Goal: Transaction & Acquisition: Purchase product/service

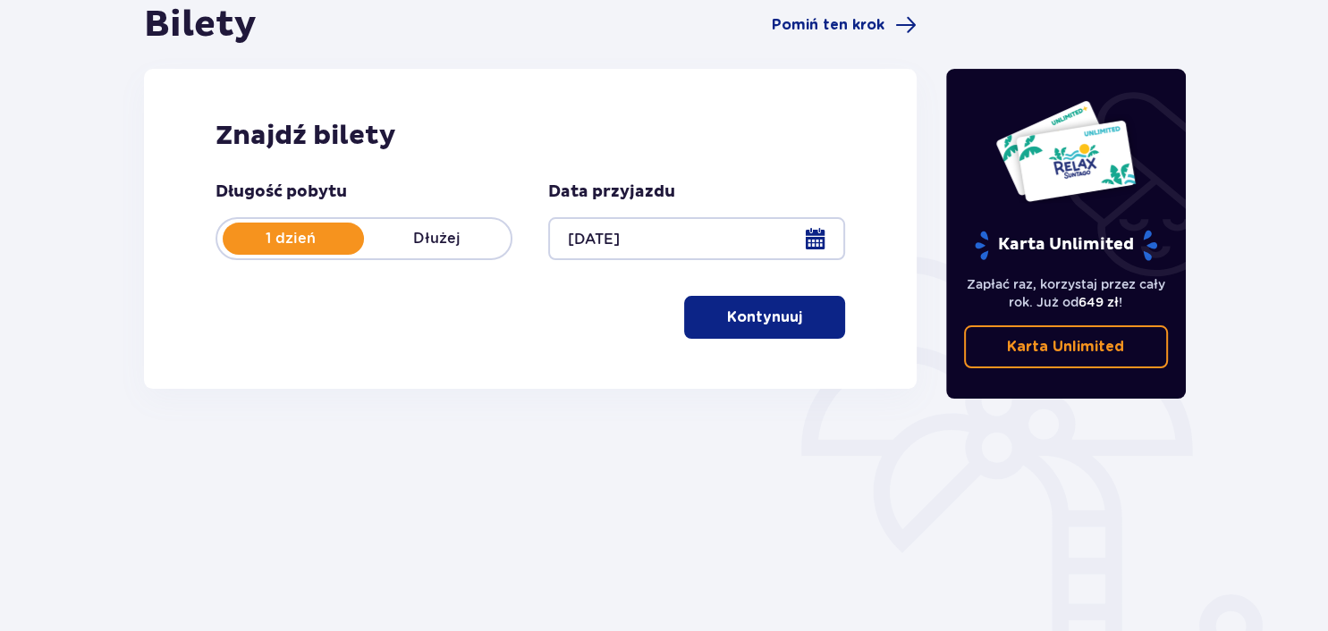
scroll to position [186, 0]
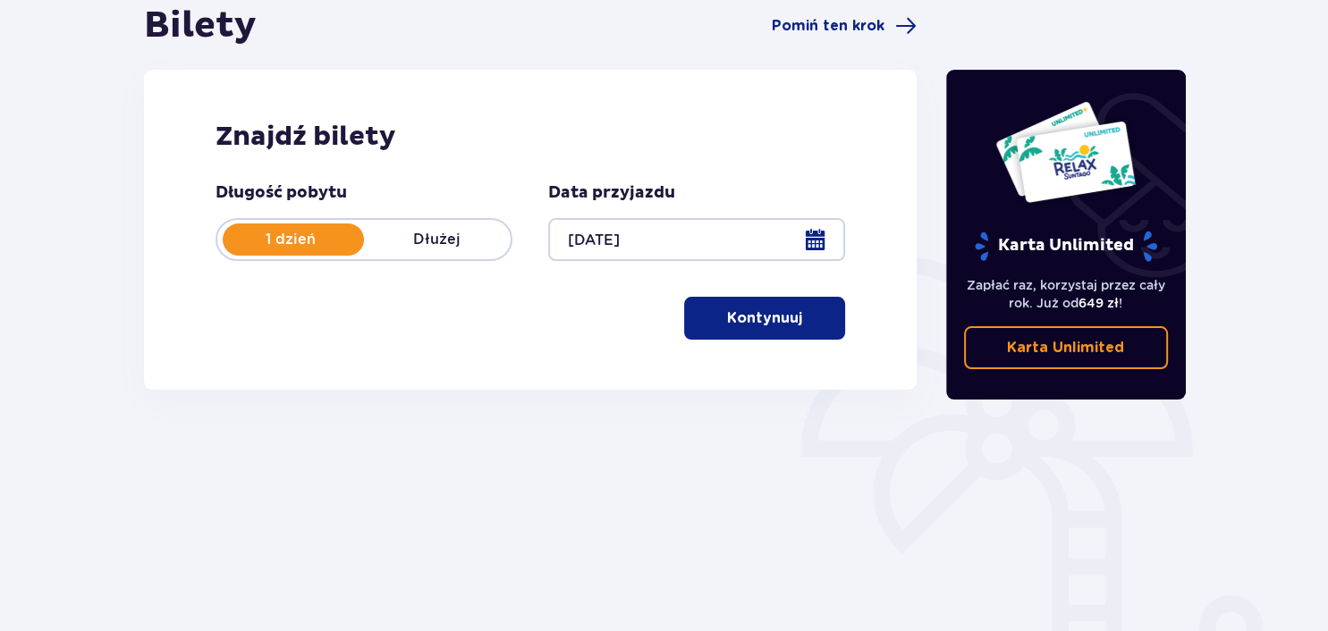
click at [775, 320] on p "Kontynuuj" at bounding box center [764, 319] width 75 height 20
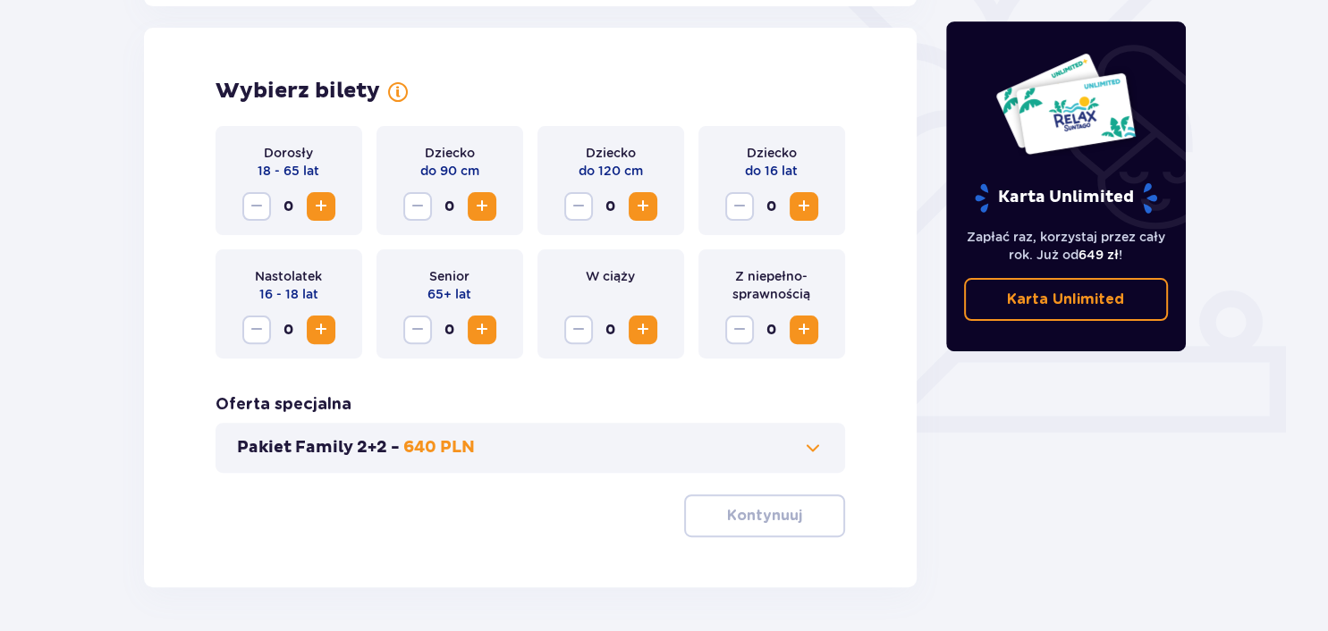
scroll to position [497, 0]
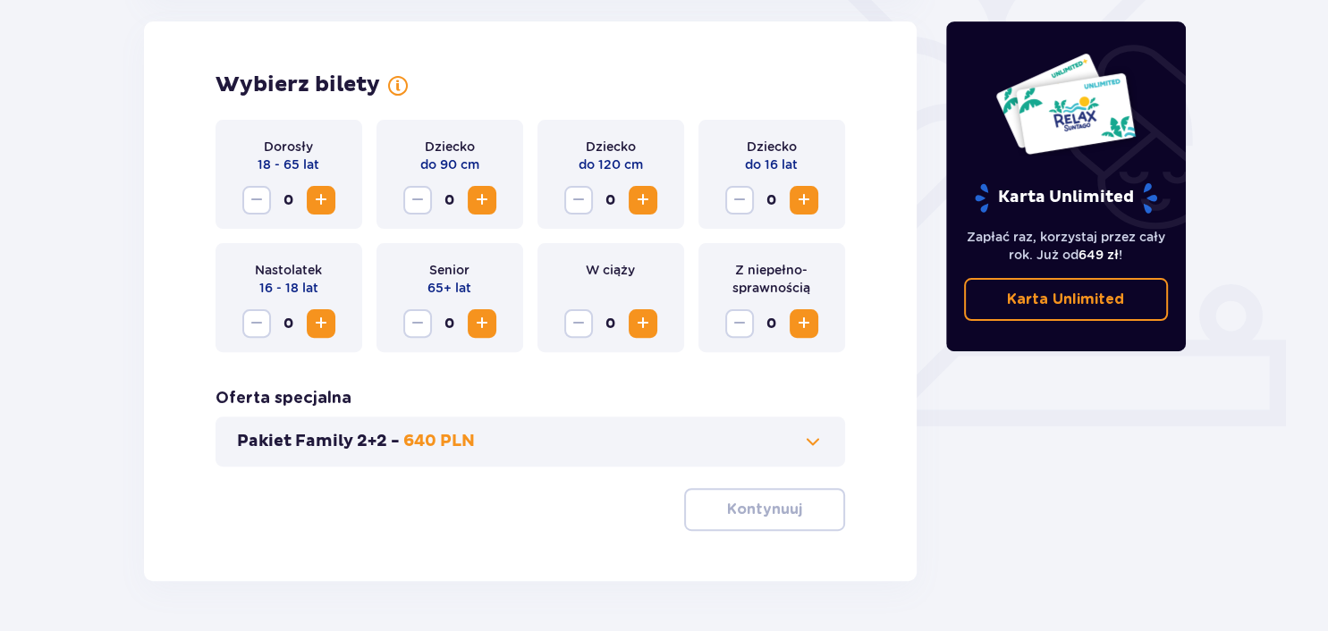
click at [317, 202] on span "Increase" at bounding box center [320, 200] width 21 height 21
click at [637, 203] on span "Increase" at bounding box center [642, 200] width 21 height 21
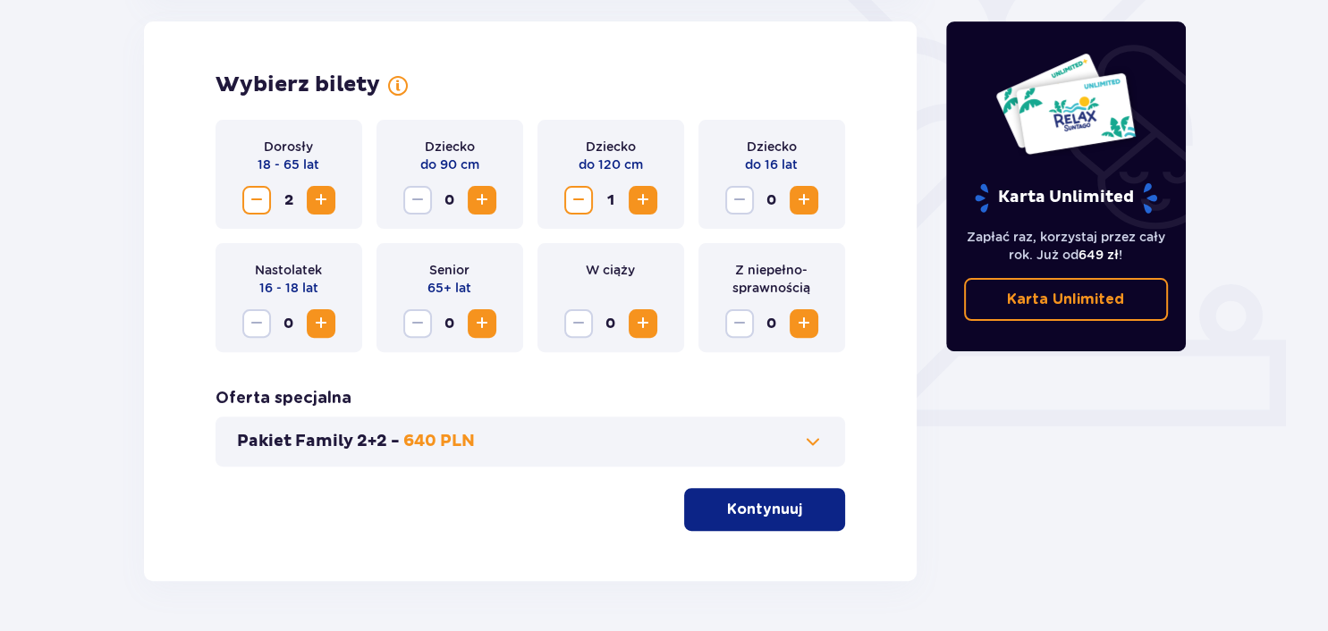
click at [785, 509] on p "Kontynuuj" at bounding box center [764, 510] width 75 height 20
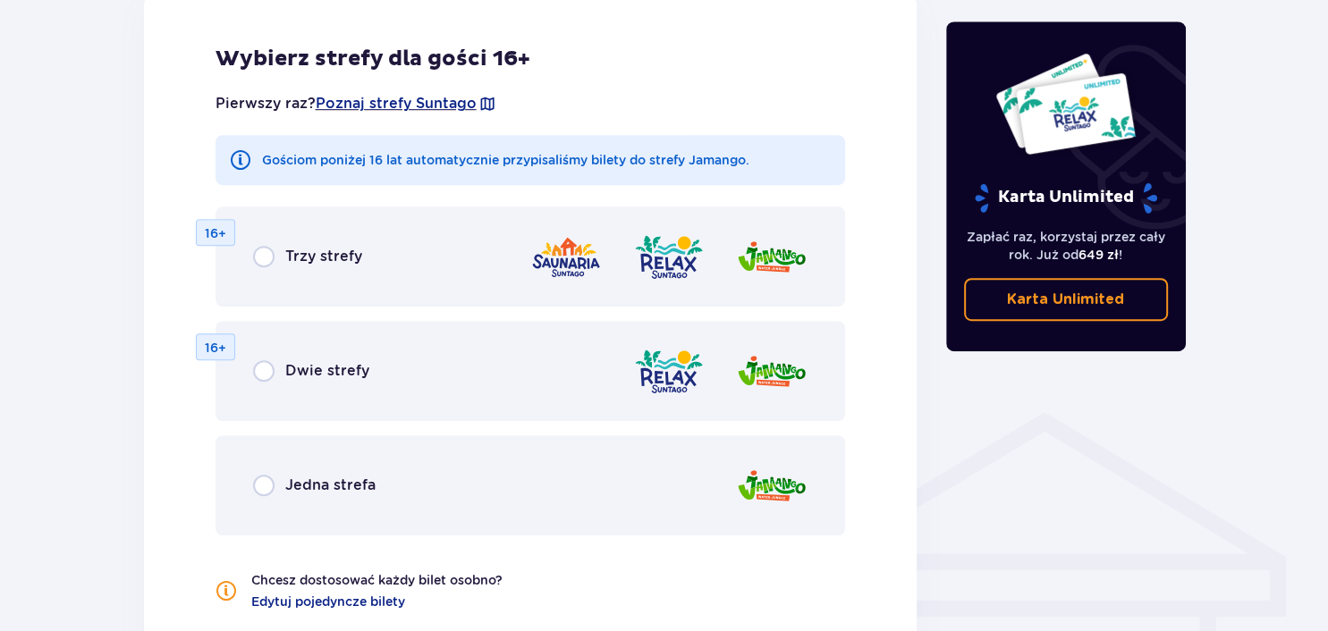
scroll to position [1147, 0]
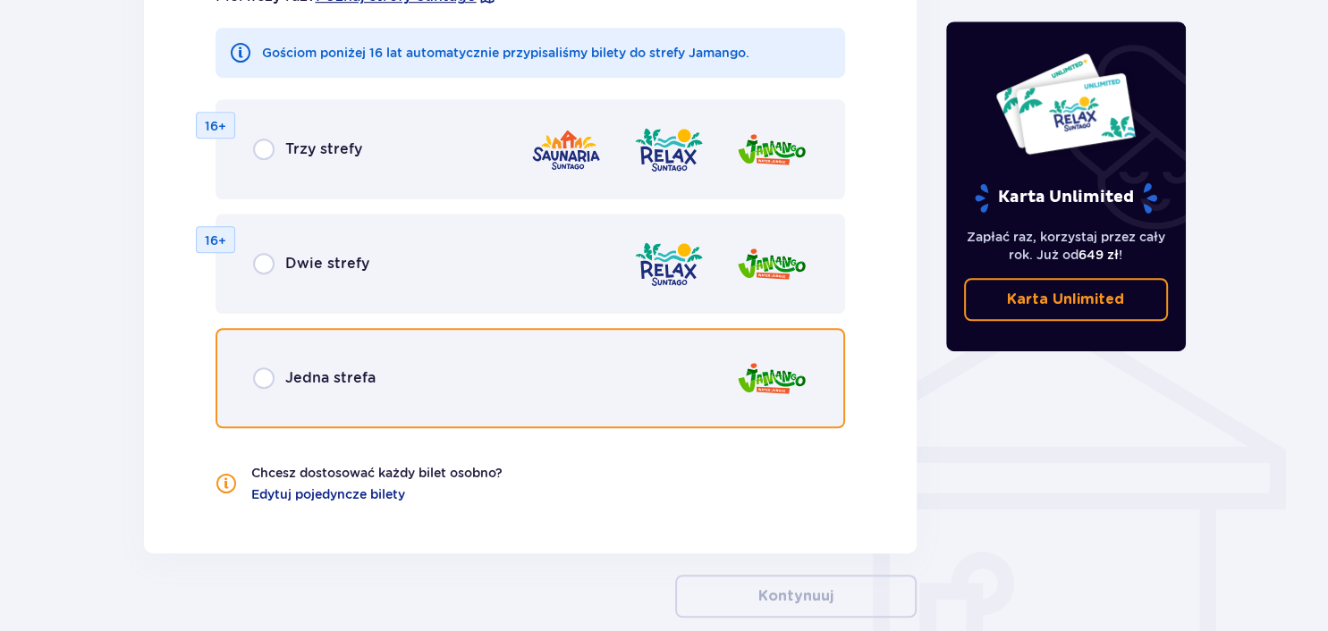
click at [264, 377] on input "radio" at bounding box center [263, 378] width 21 height 21
radio input "true"
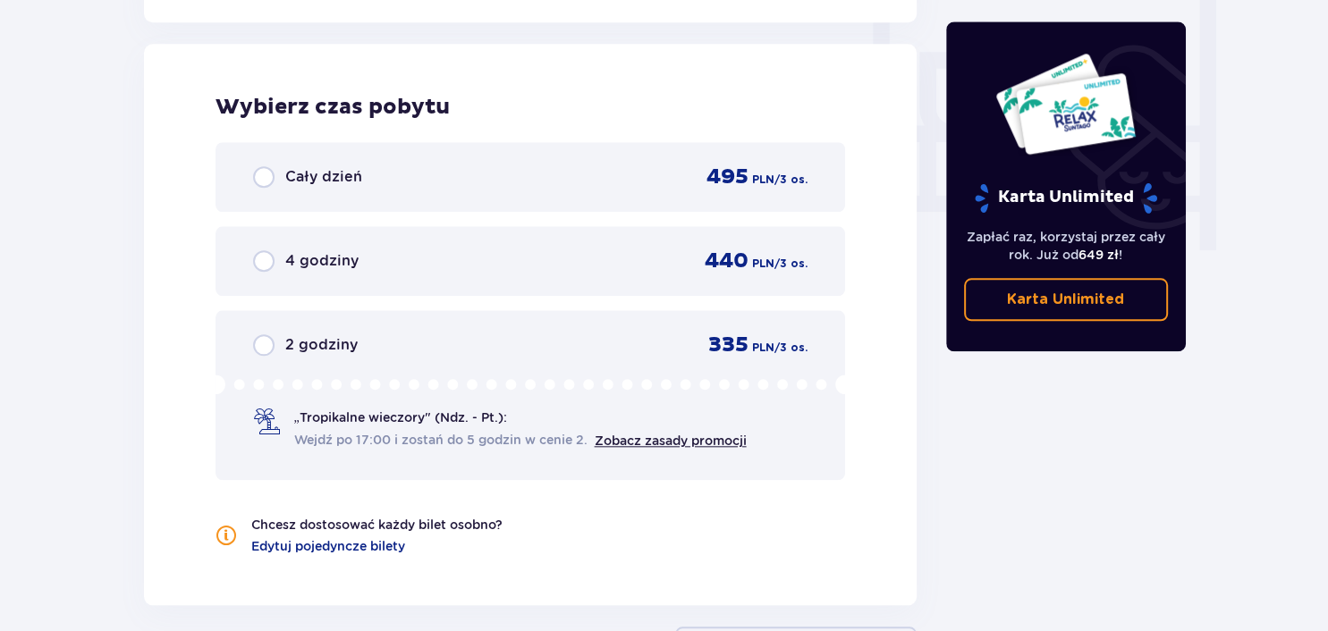
scroll to position [1679, 0]
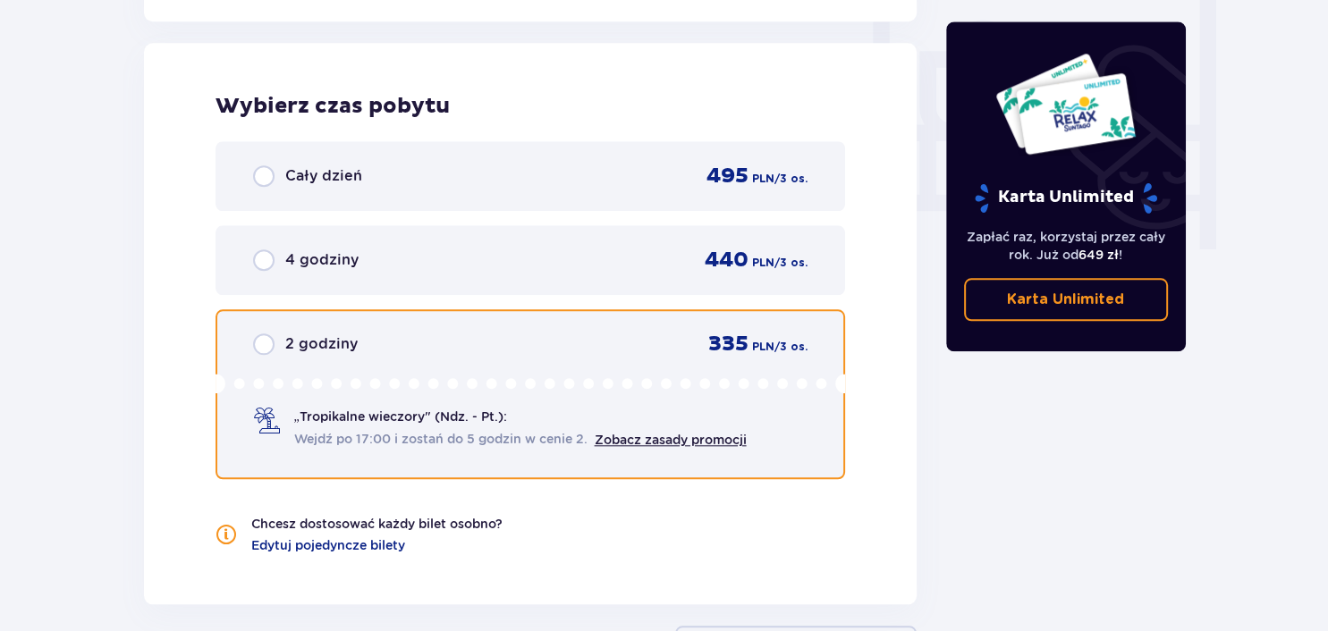
click at [268, 347] on input "radio" at bounding box center [263, 344] width 21 height 21
radio input "true"
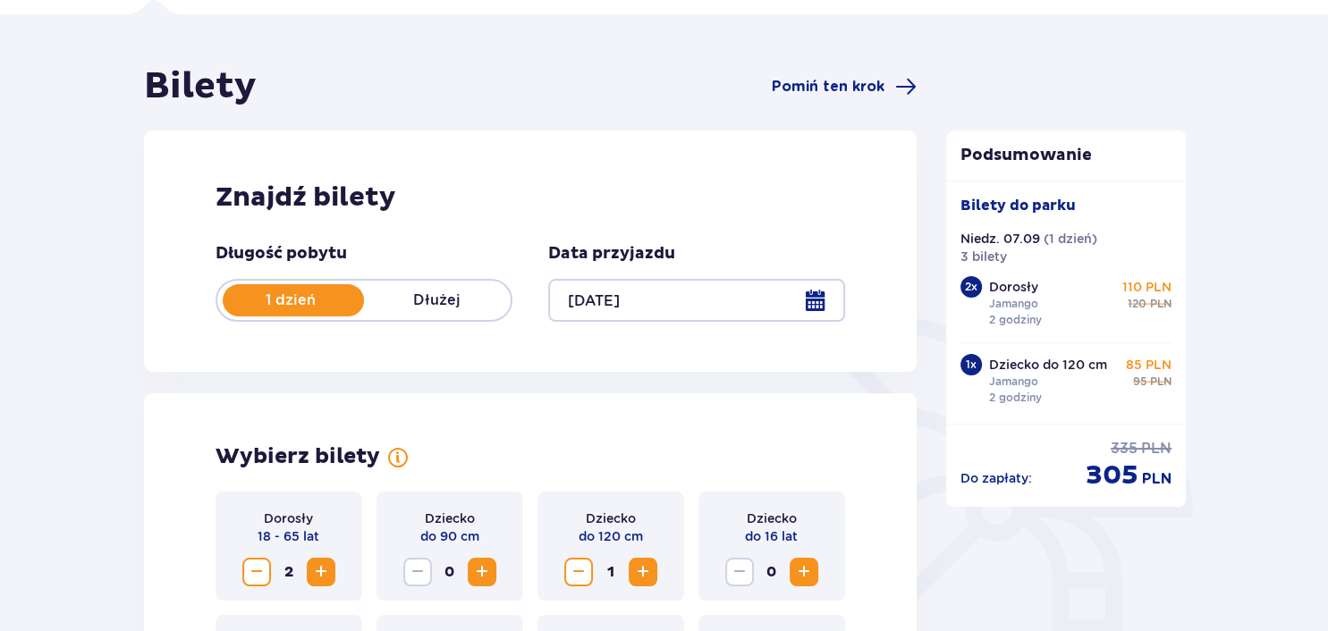
scroll to position [0, 0]
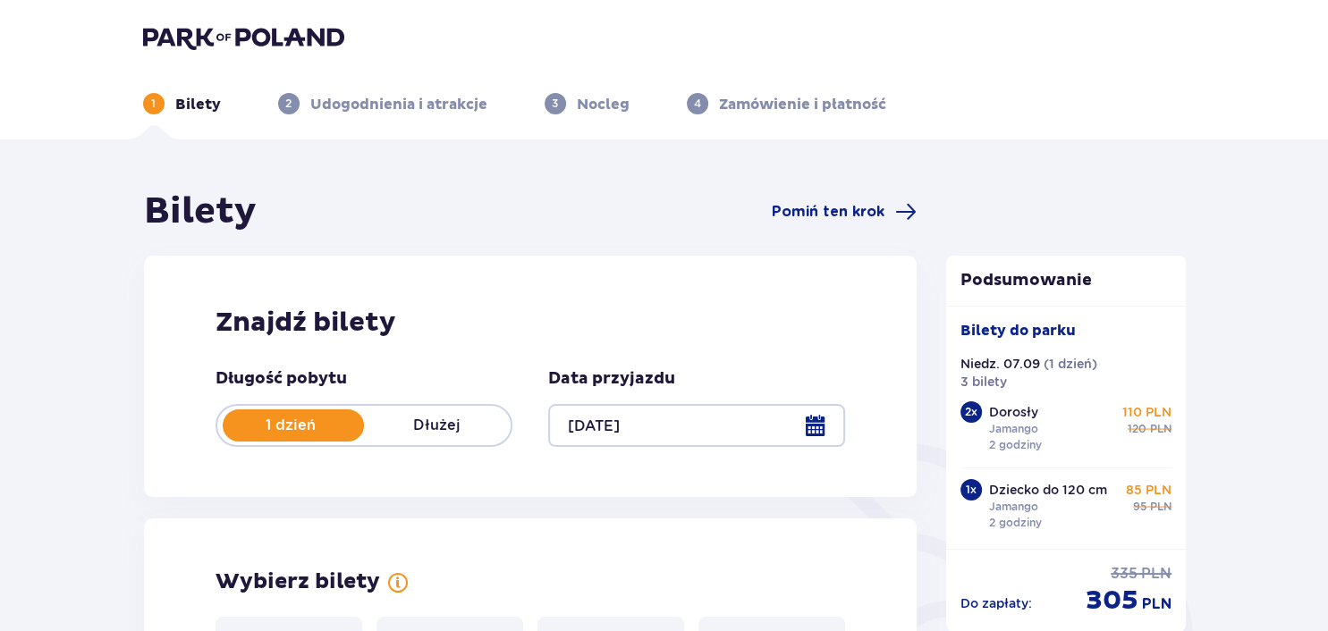
click at [167, 34] on img at bounding box center [243, 37] width 201 height 25
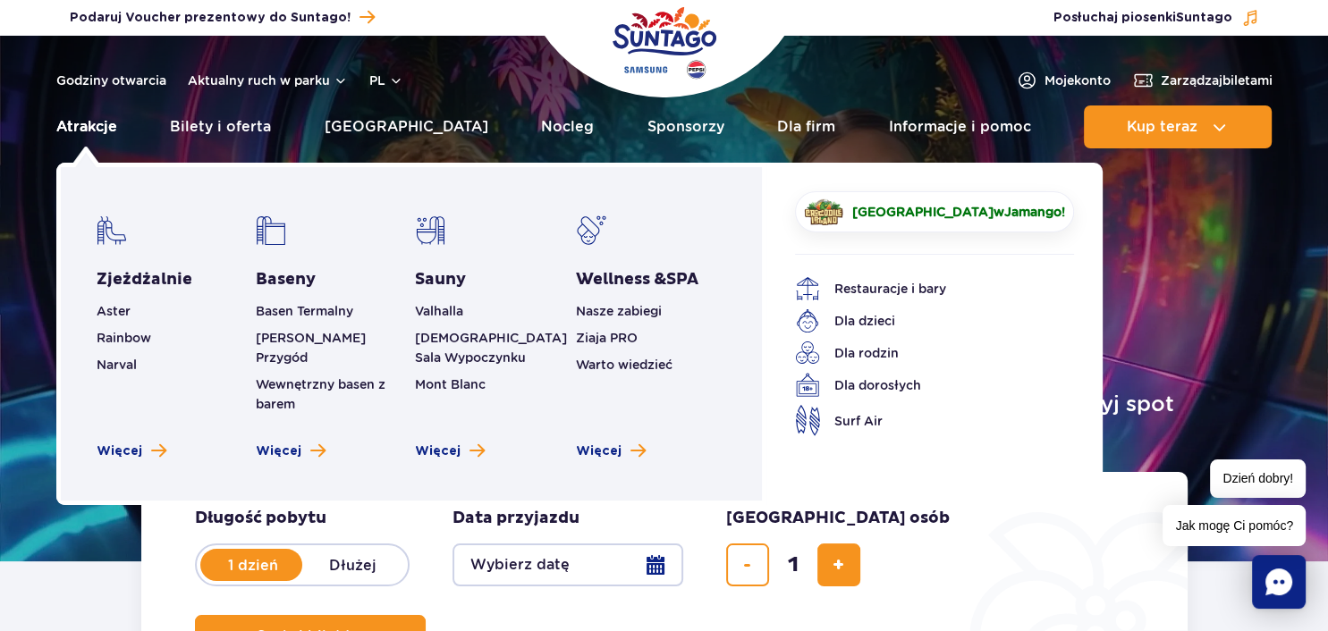
click at [87, 122] on link "Atrakcje" at bounding box center [86, 127] width 61 height 43
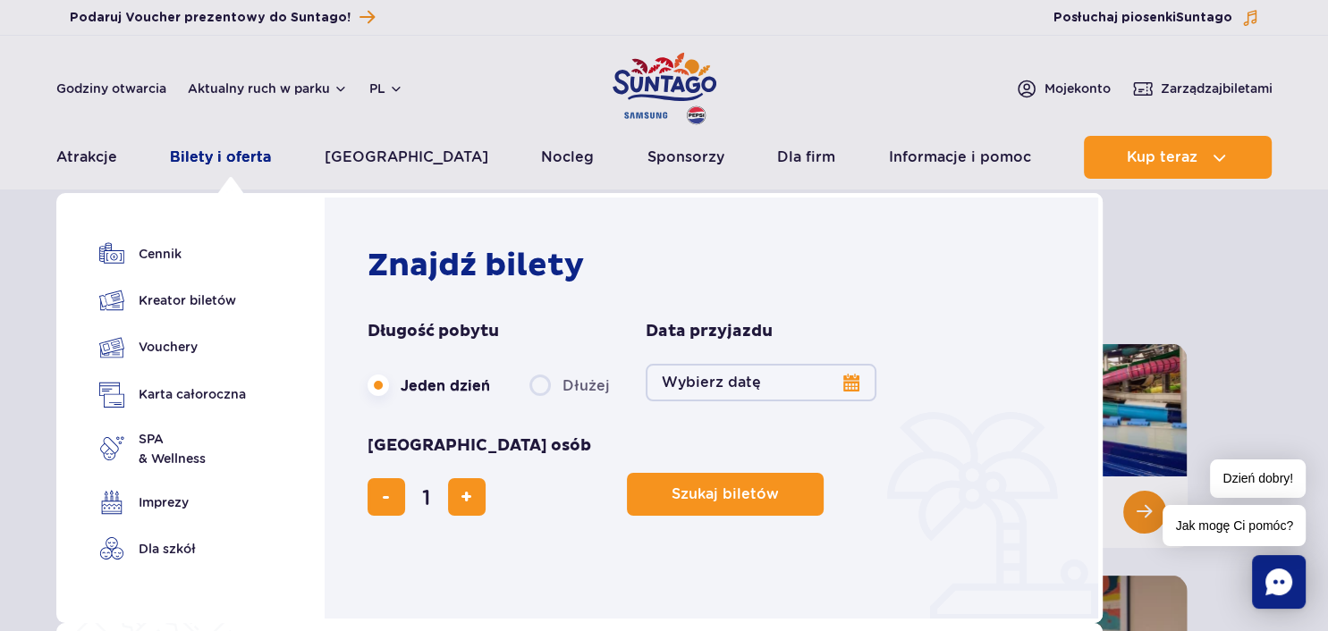
click at [261, 156] on link "Bilety i oferta" at bounding box center [220, 157] width 101 height 43
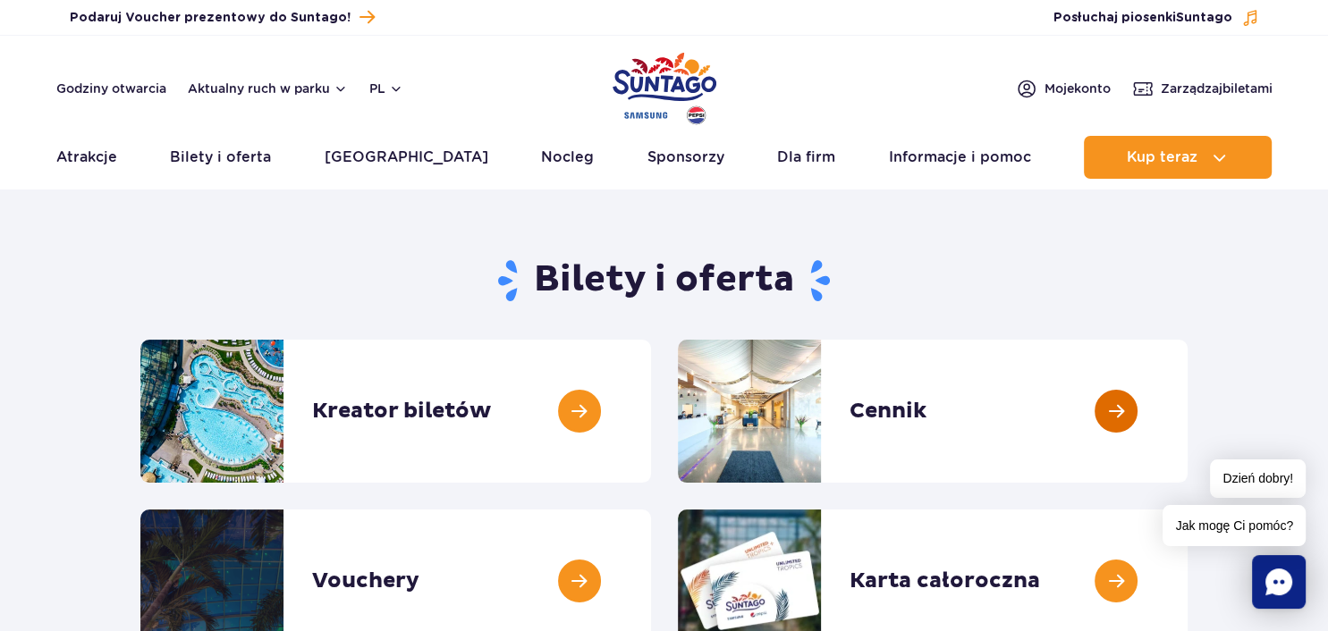
click at [1188, 409] on link at bounding box center [1188, 411] width 0 height 143
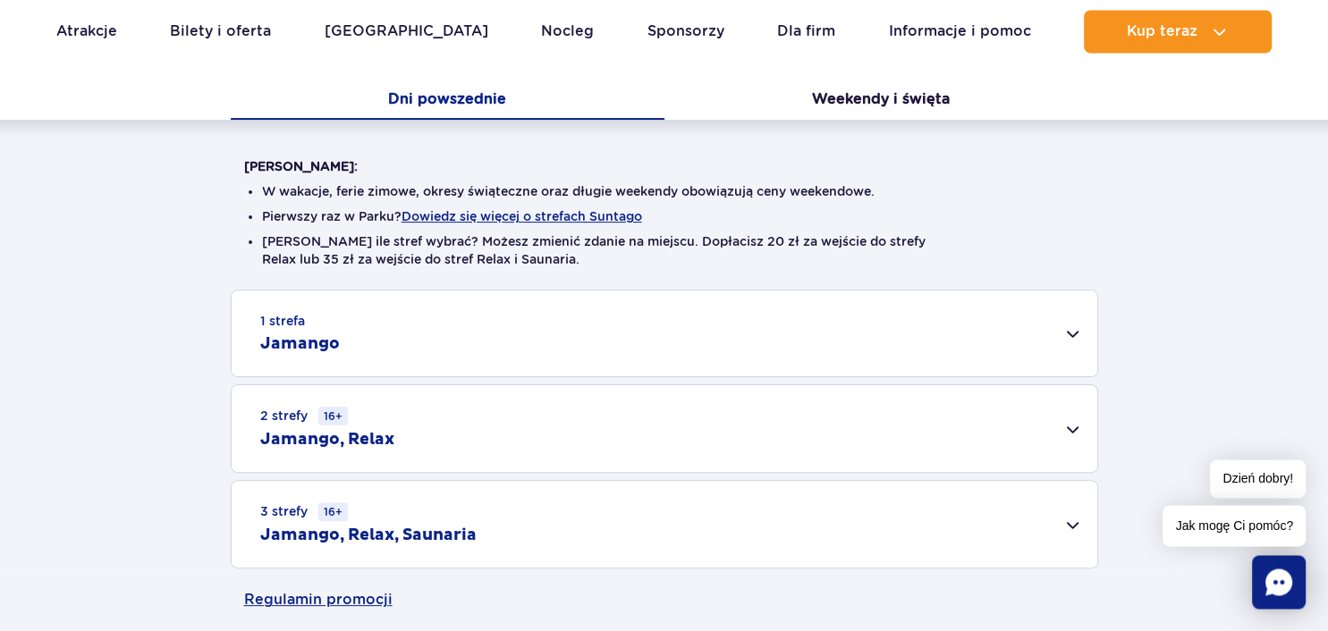
scroll to position [377, 0]
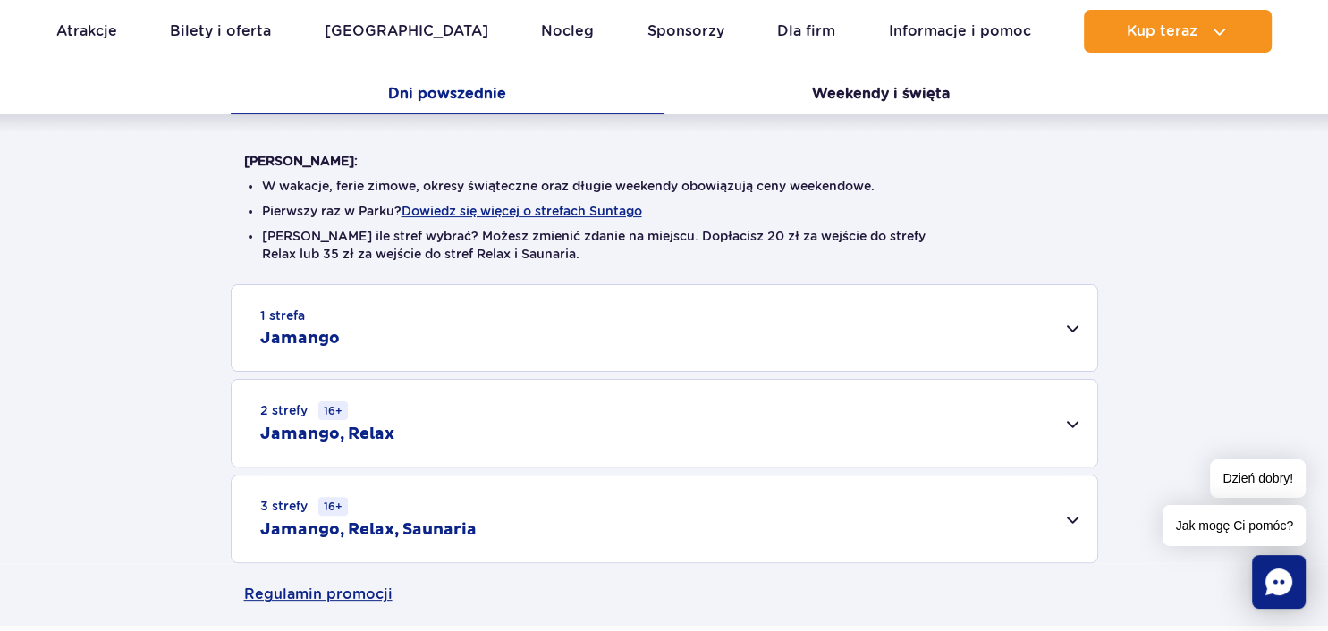
click at [1071, 325] on div "1 strefa Jamango" at bounding box center [665, 328] width 866 height 86
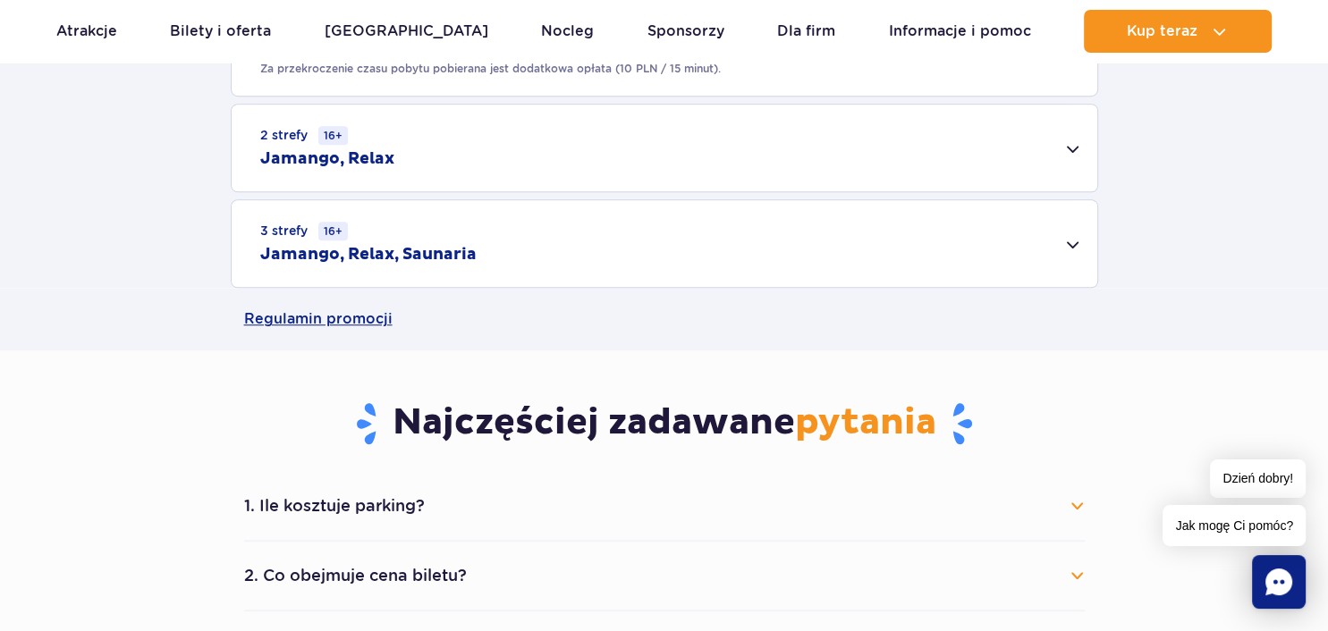
scroll to position [1322, 0]
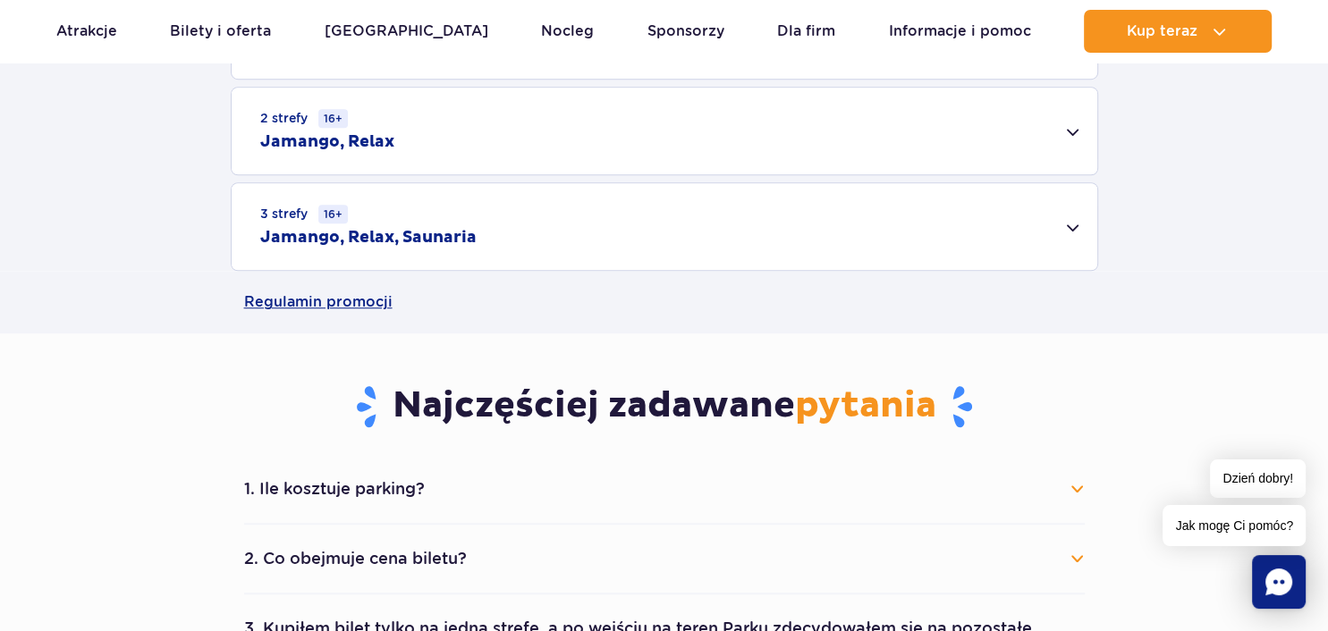
click at [1071, 131] on div "2 strefy 16+ Jamango, Relax" at bounding box center [665, 131] width 866 height 87
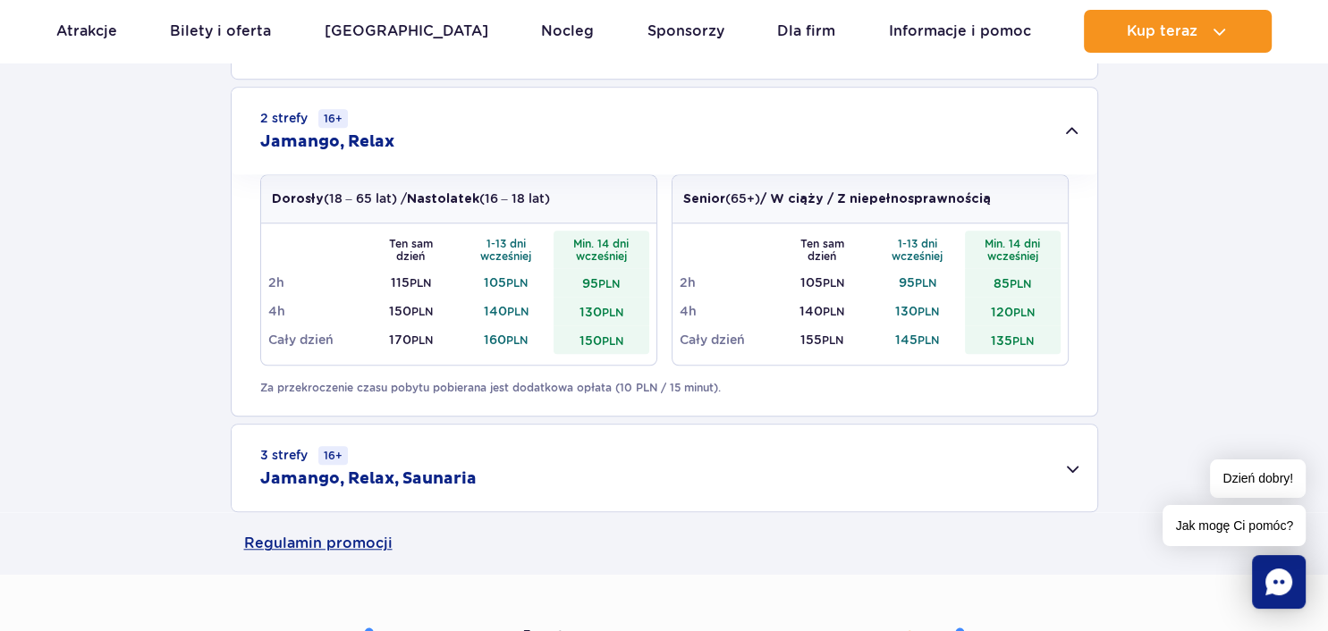
click at [1071, 131] on div "2 strefy 16+ Jamango, Relax" at bounding box center [665, 131] width 866 height 87
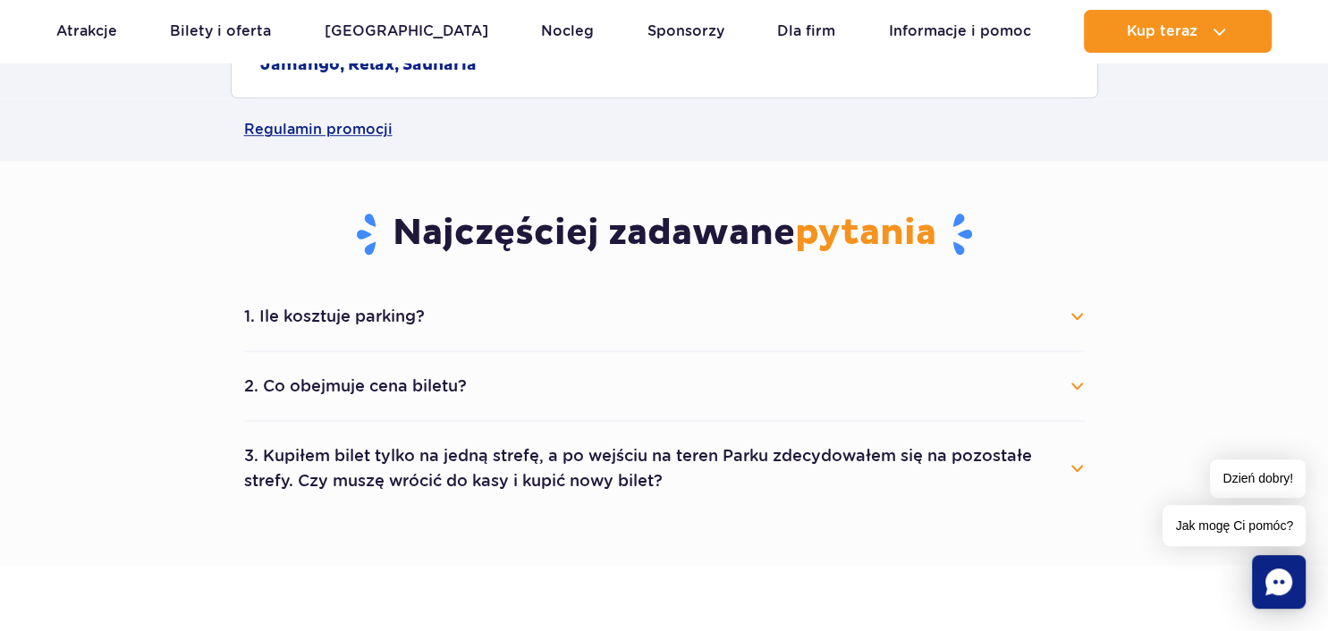
scroll to position [1605, 0]
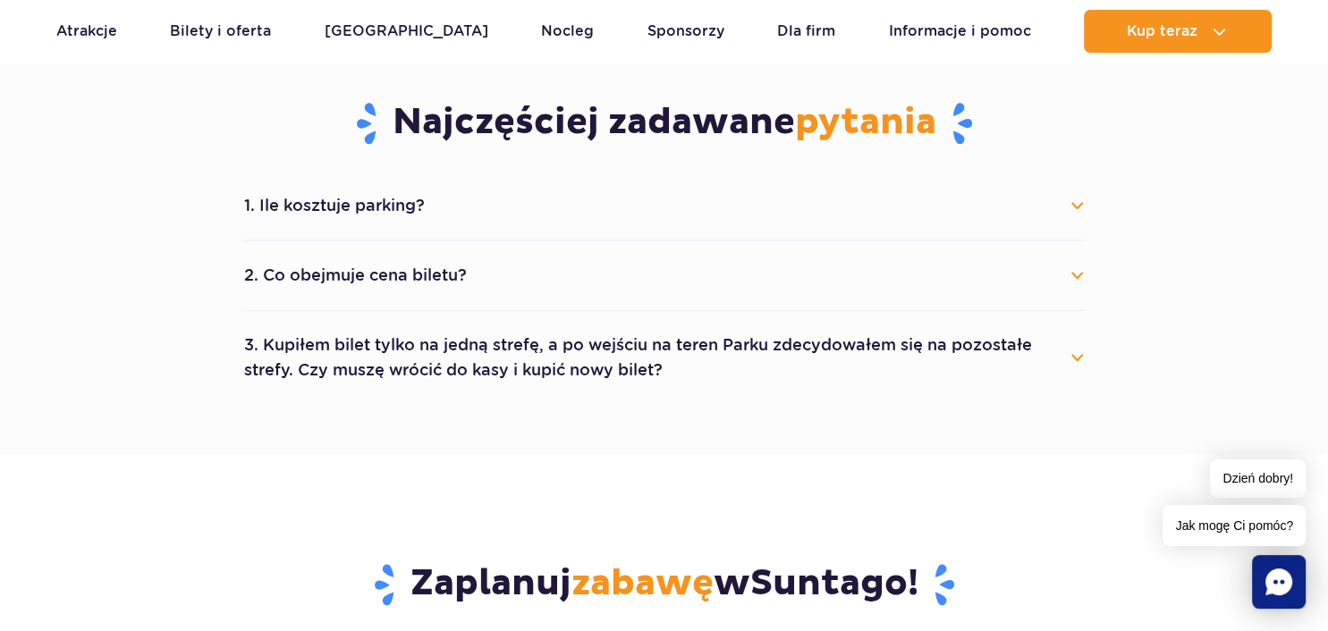
click at [1071, 207] on button "1. Ile kosztuje parking?" at bounding box center [664, 205] width 841 height 39
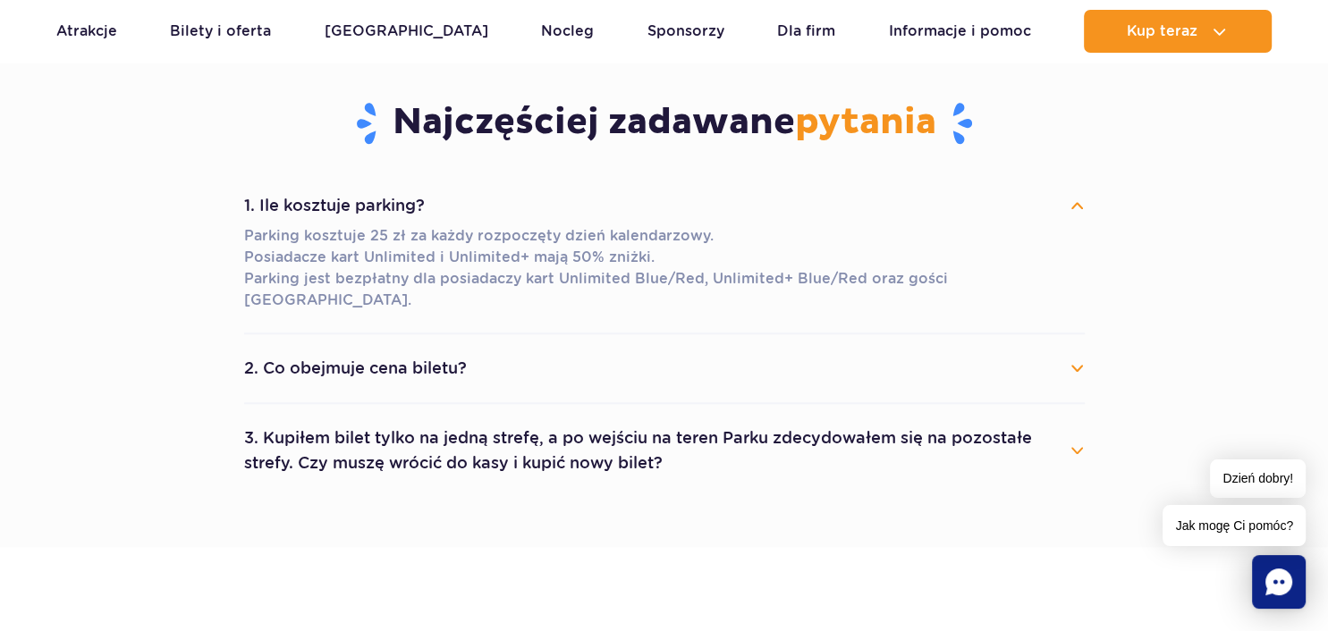
click at [1071, 206] on button "1. Ile kosztuje parking?" at bounding box center [664, 205] width 841 height 39
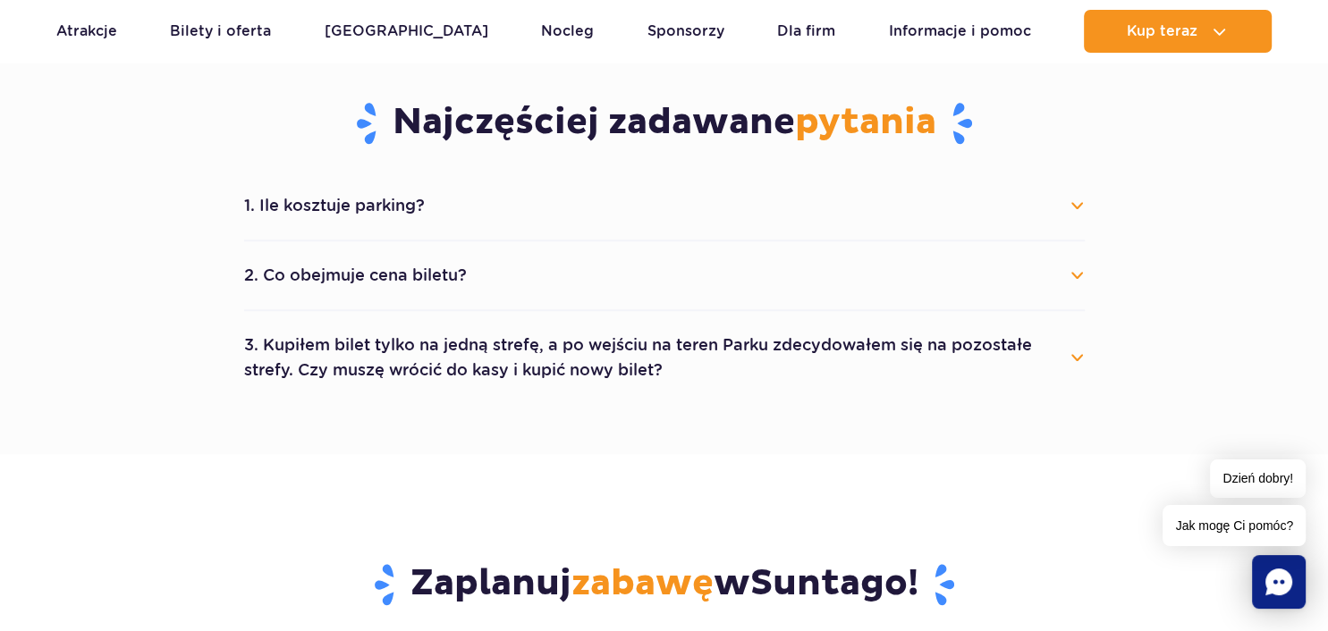
click at [1075, 270] on button "2. Co obejmuje cena biletu?" at bounding box center [664, 275] width 841 height 39
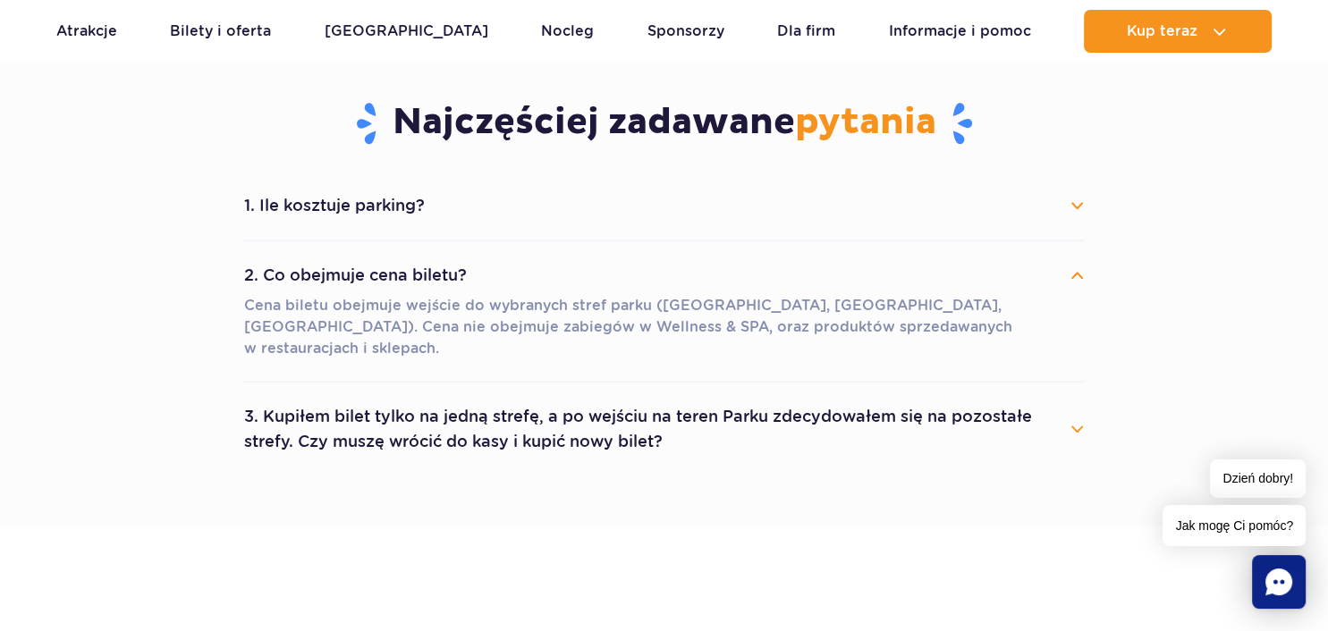
click at [1075, 270] on button "2. Co obejmuje cena biletu?" at bounding box center [664, 275] width 841 height 39
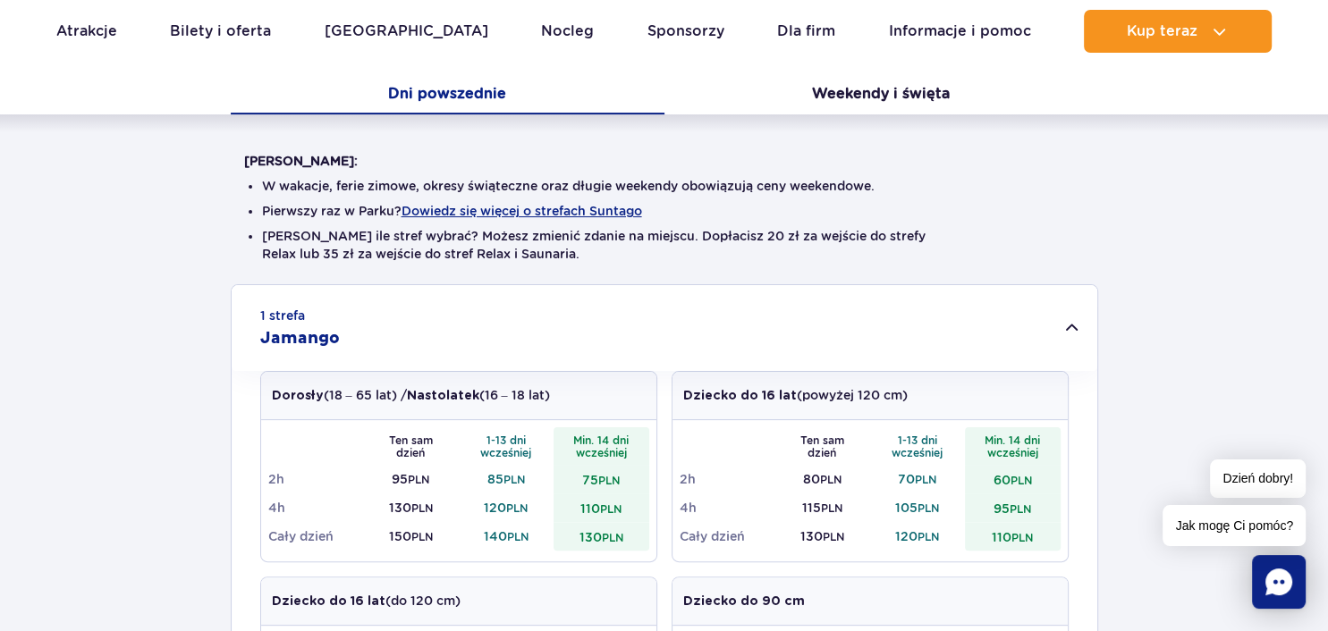
scroll to position [0, 0]
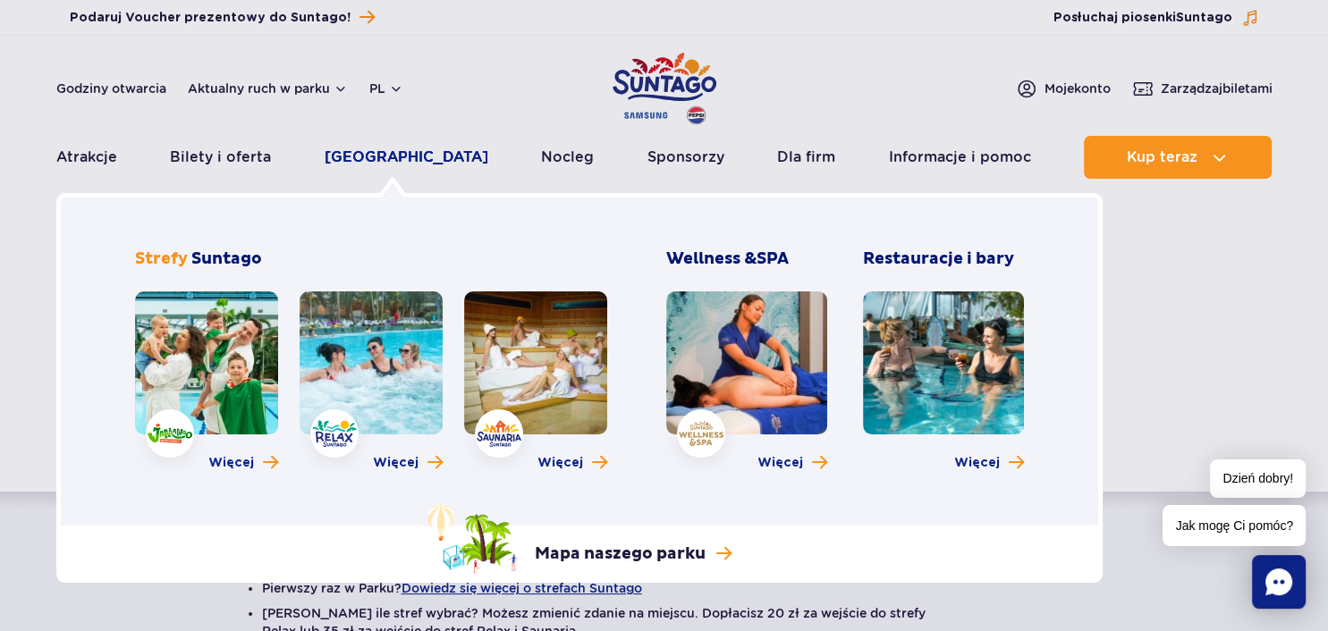
click at [376, 154] on link "[GEOGRAPHIC_DATA]" at bounding box center [407, 157] width 164 height 43
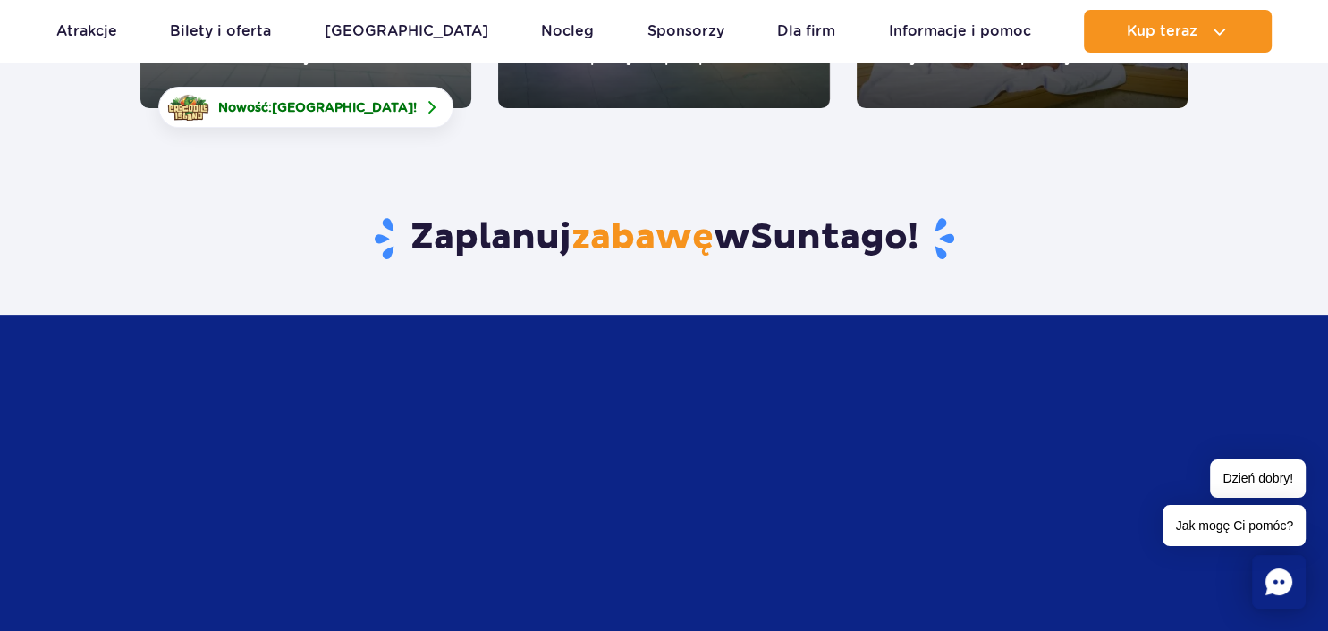
scroll to position [189, 0]
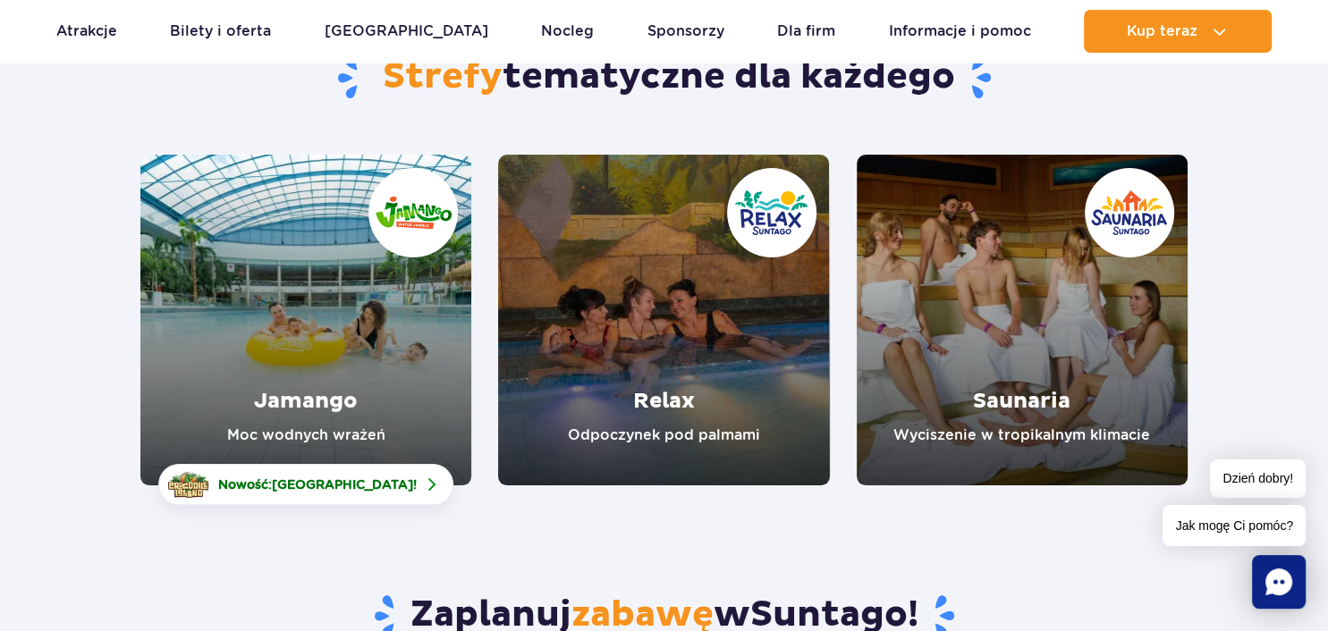
click at [342, 333] on link "Jamango" at bounding box center [305, 320] width 331 height 331
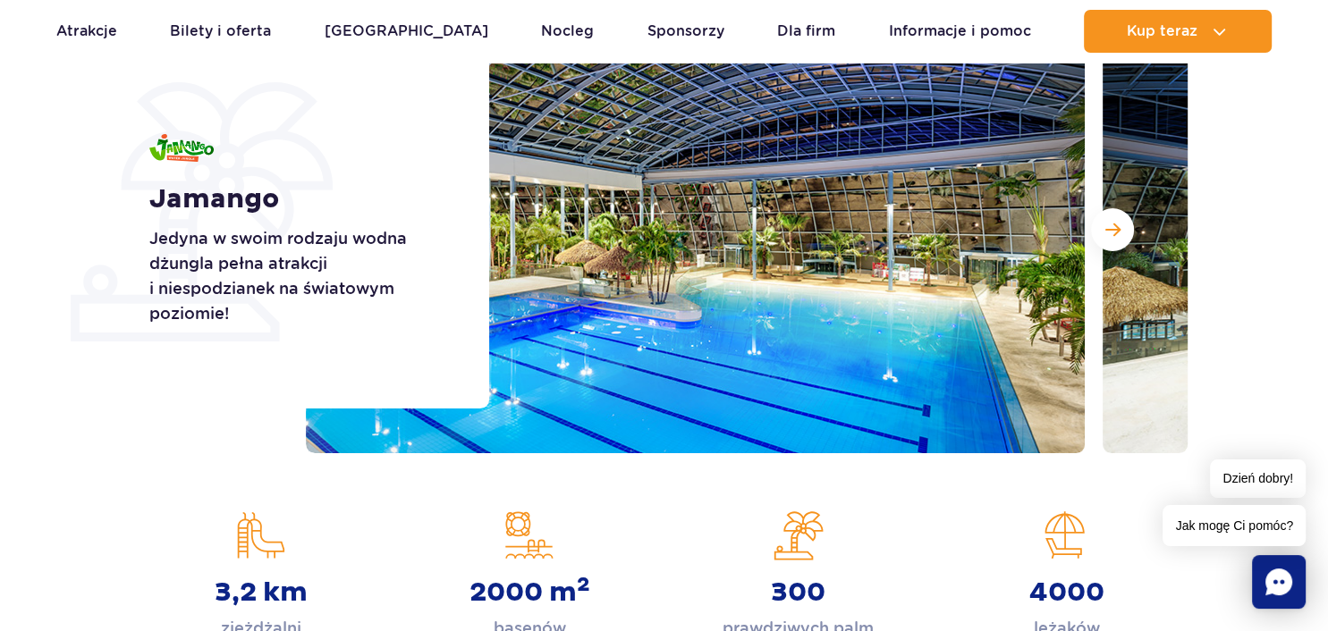
scroll to position [283, 0]
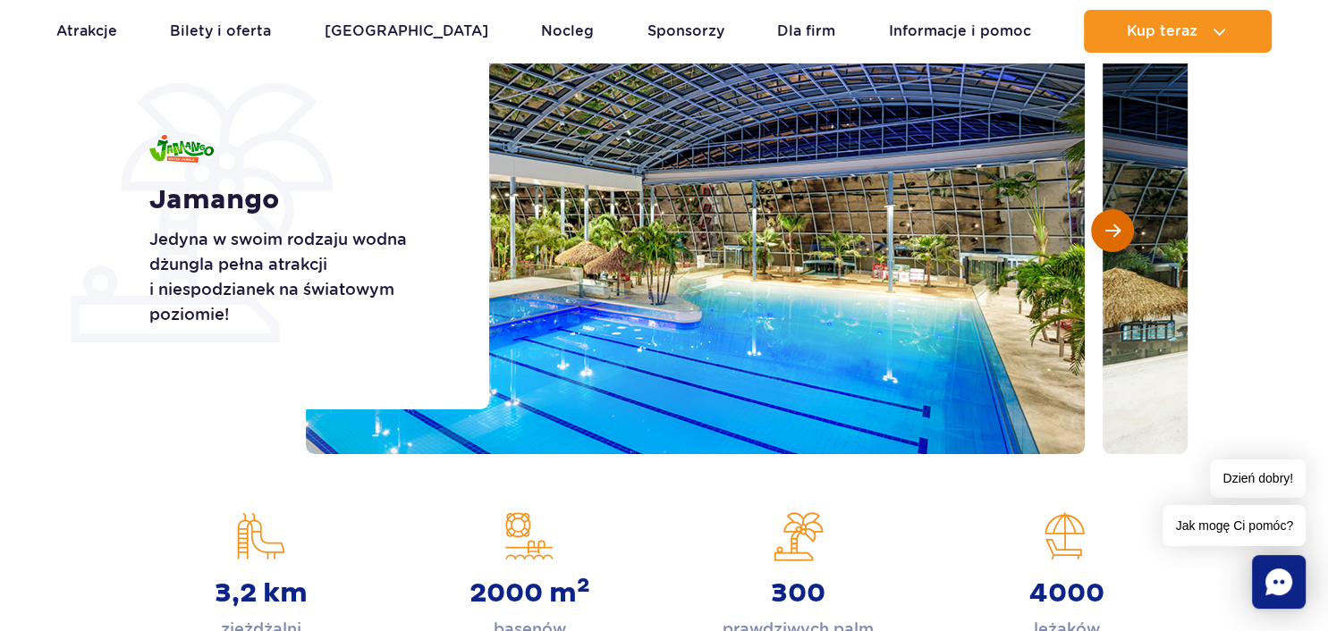
click at [1120, 231] on button "Następny slajd" at bounding box center [1112, 230] width 43 height 43
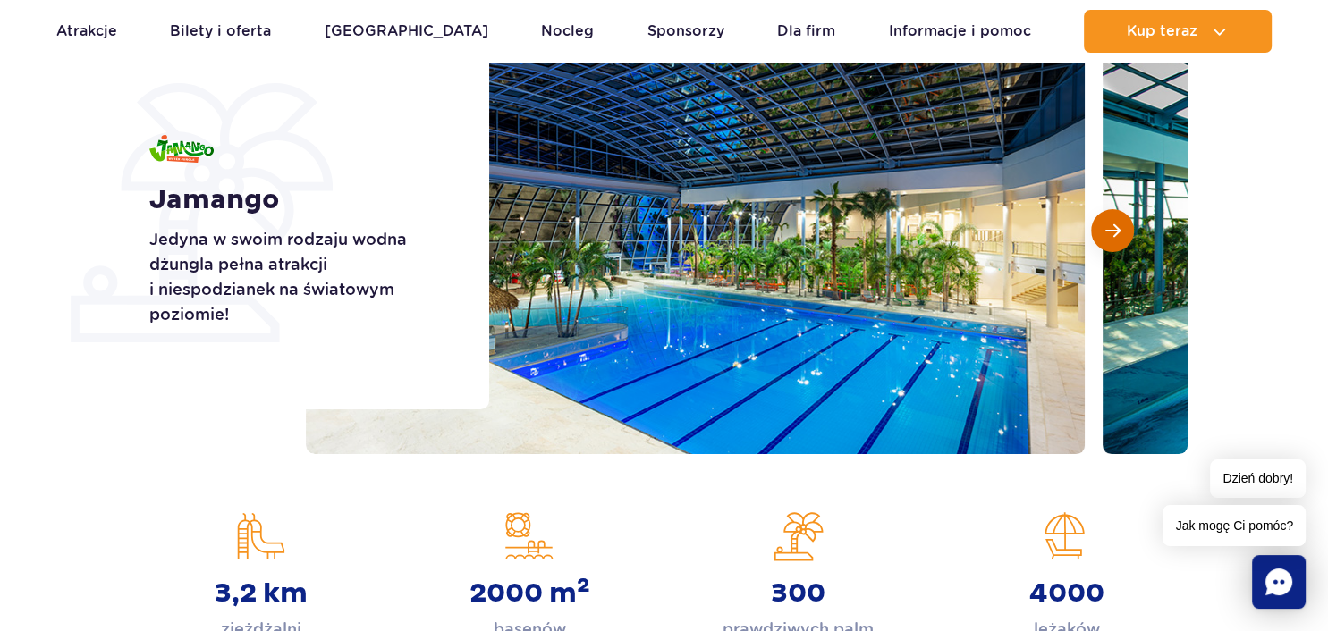
click at [1120, 231] on button "Następny slajd" at bounding box center [1112, 230] width 43 height 43
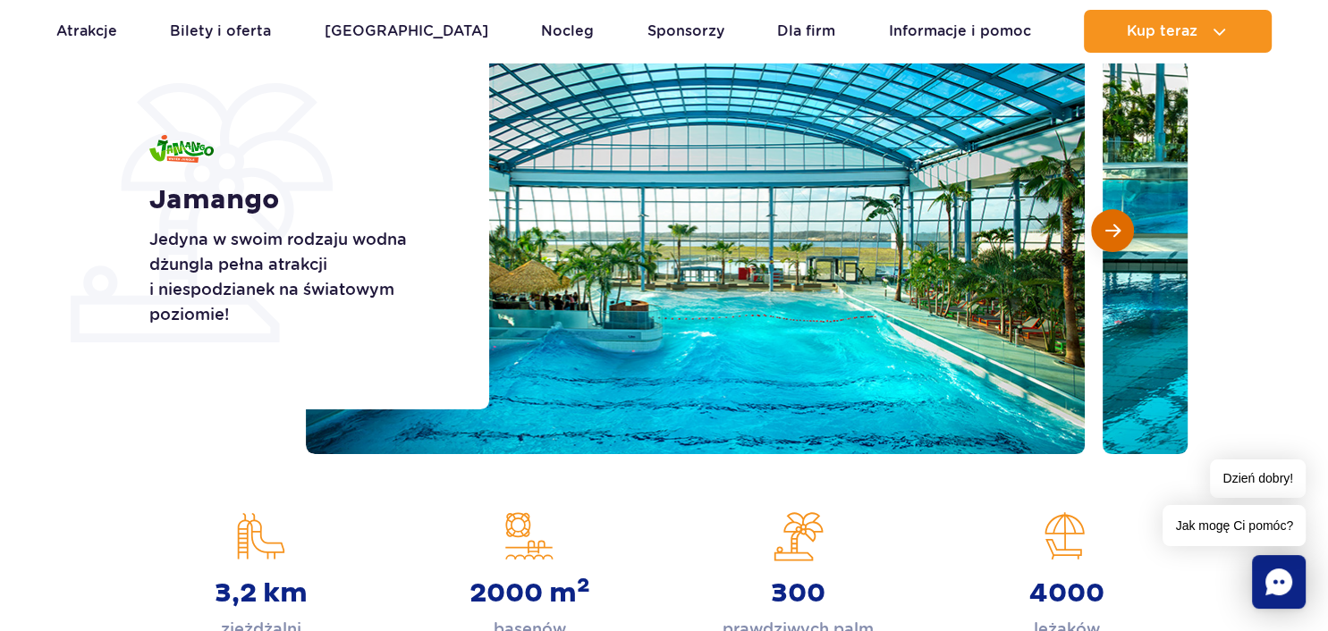
click at [1120, 233] on button "Następny slajd" at bounding box center [1112, 230] width 43 height 43
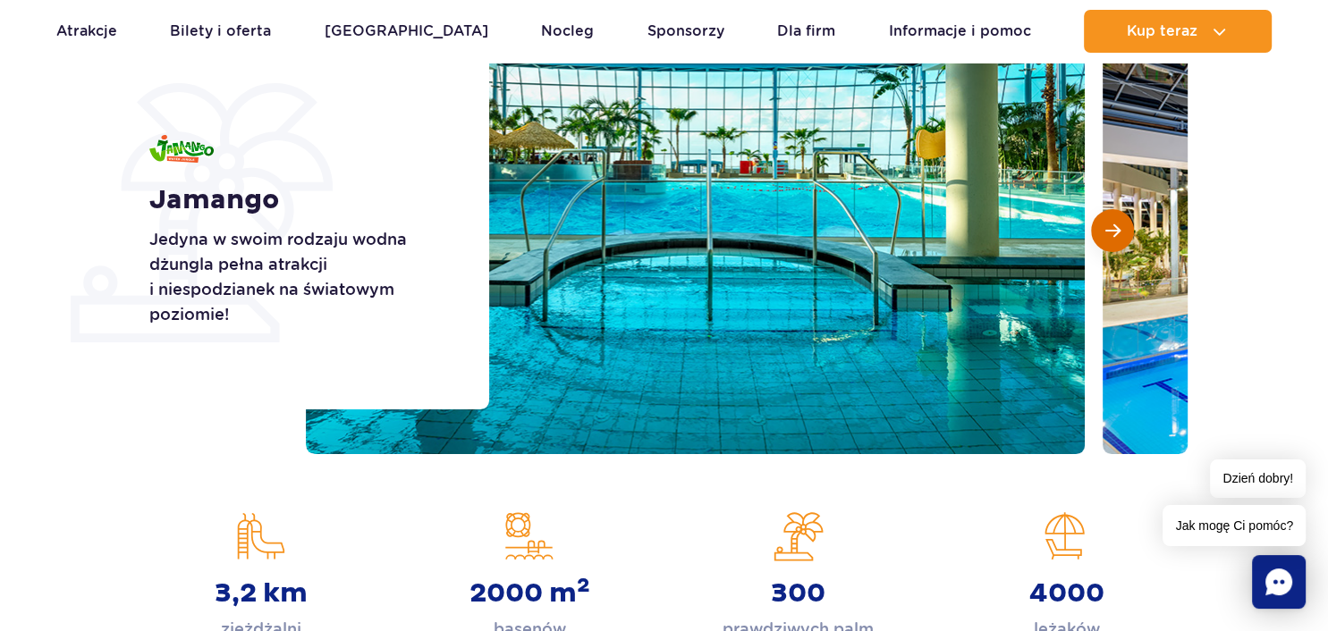
click at [1120, 233] on button "Następny slajd" at bounding box center [1112, 230] width 43 height 43
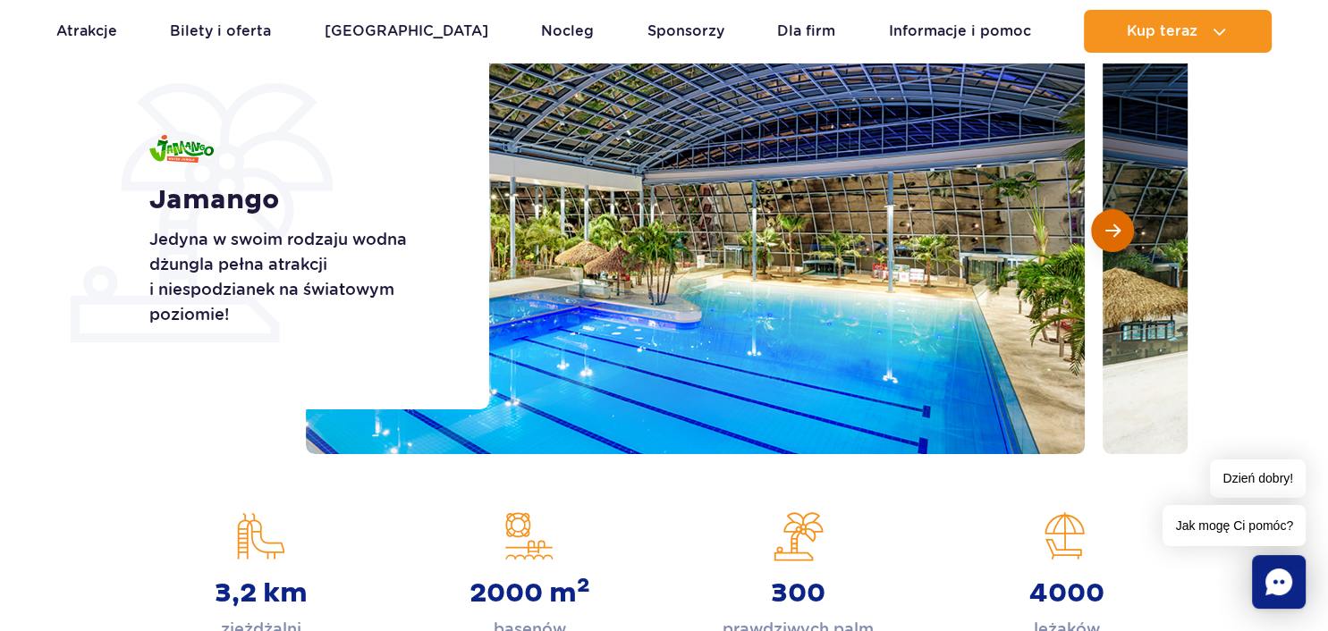
click at [1120, 233] on button "Następny slajd" at bounding box center [1112, 230] width 43 height 43
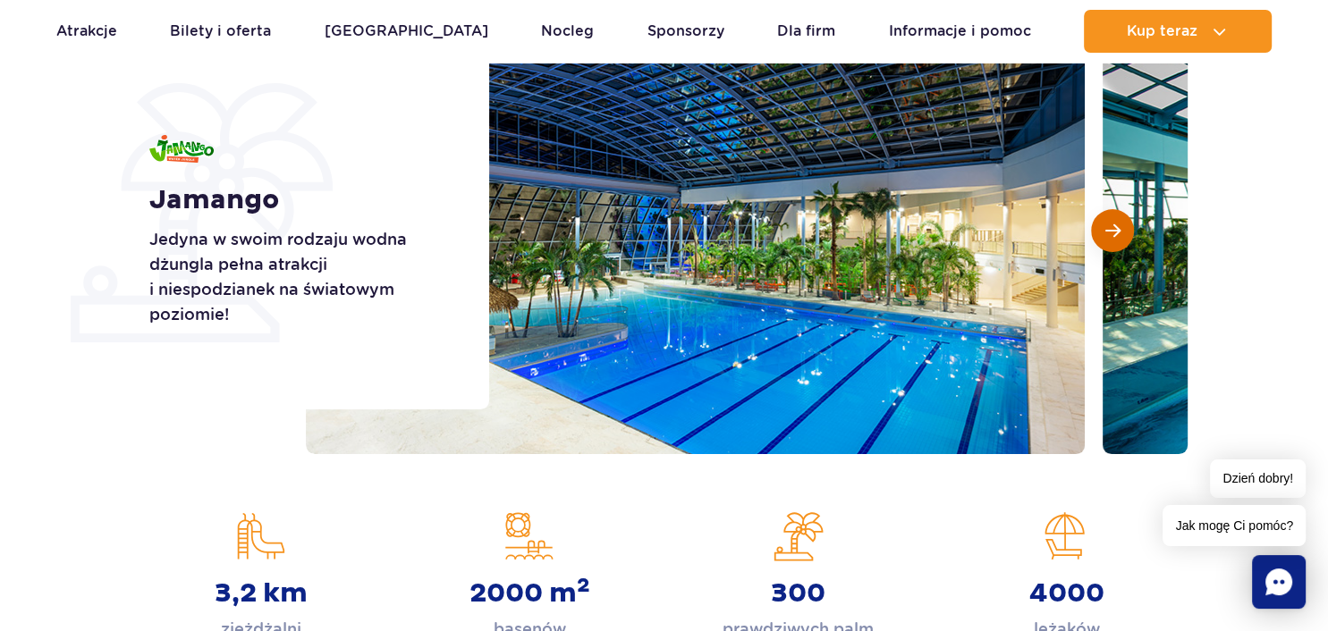
click at [1120, 233] on button "Następny slajd" at bounding box center [1112, 230] width 43 height 43
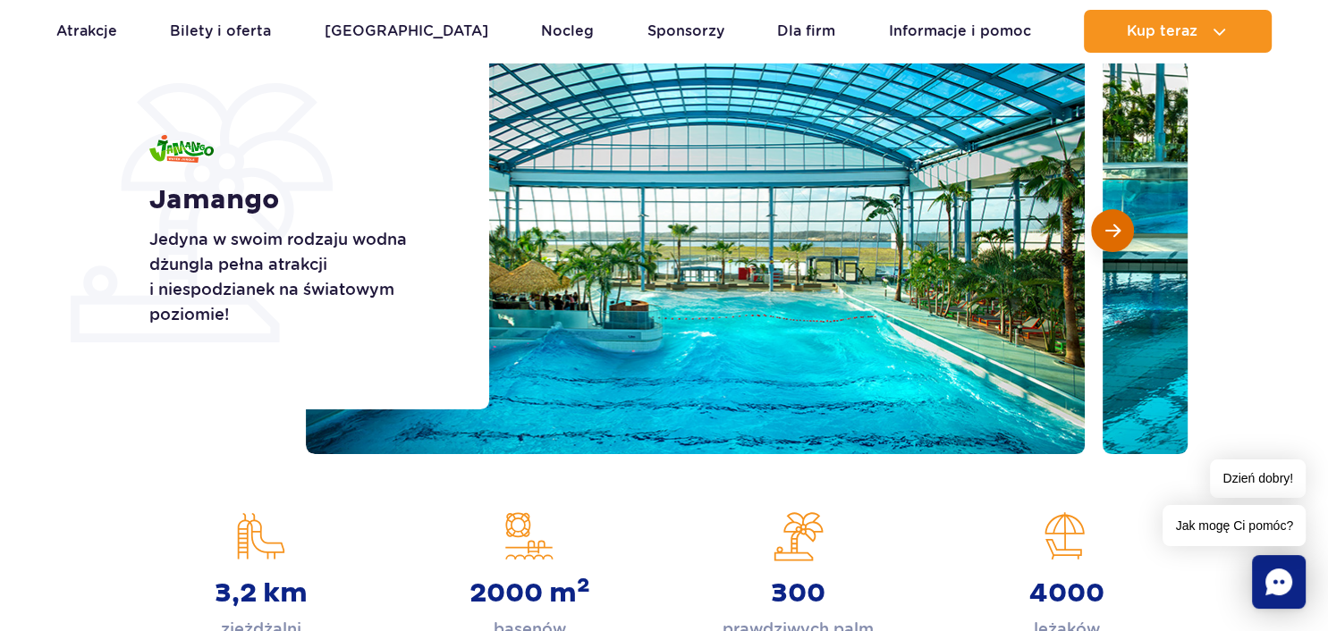
click at [1120, 233] on button "Następny slajd" at bounding box center [1112, 230] width 43 height 43
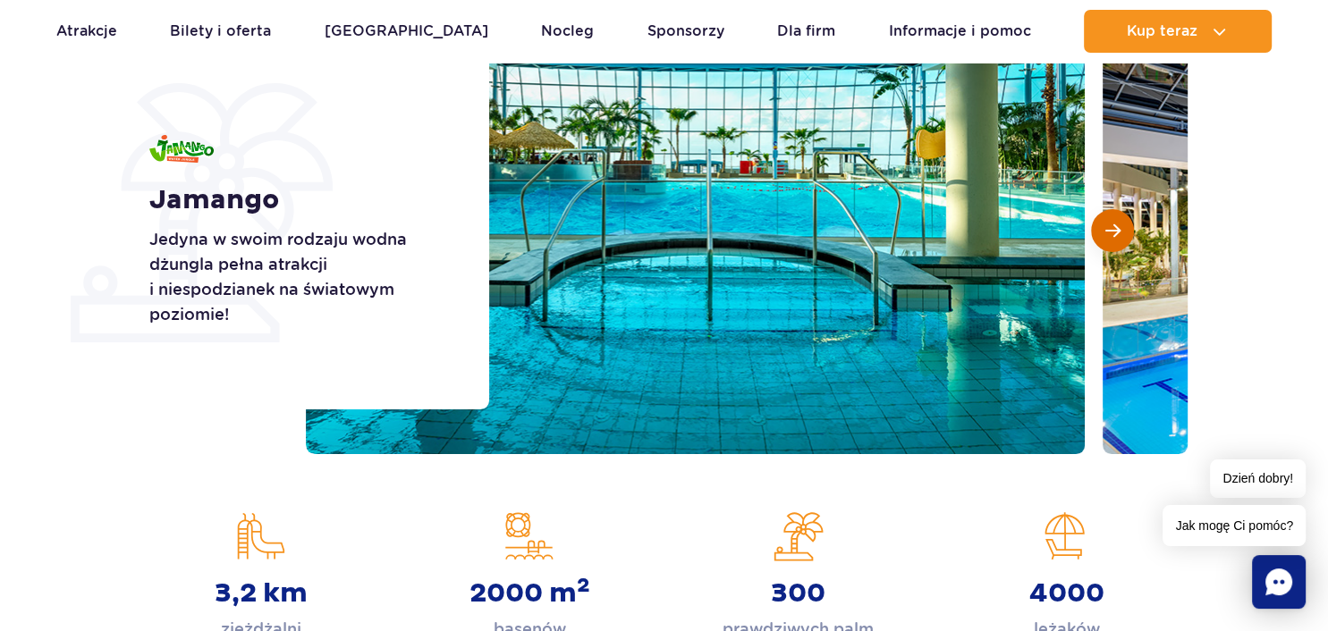
click at [1120, 233] on button "Następny slajd" at bounding box center [1112, 230] width 43 height 43
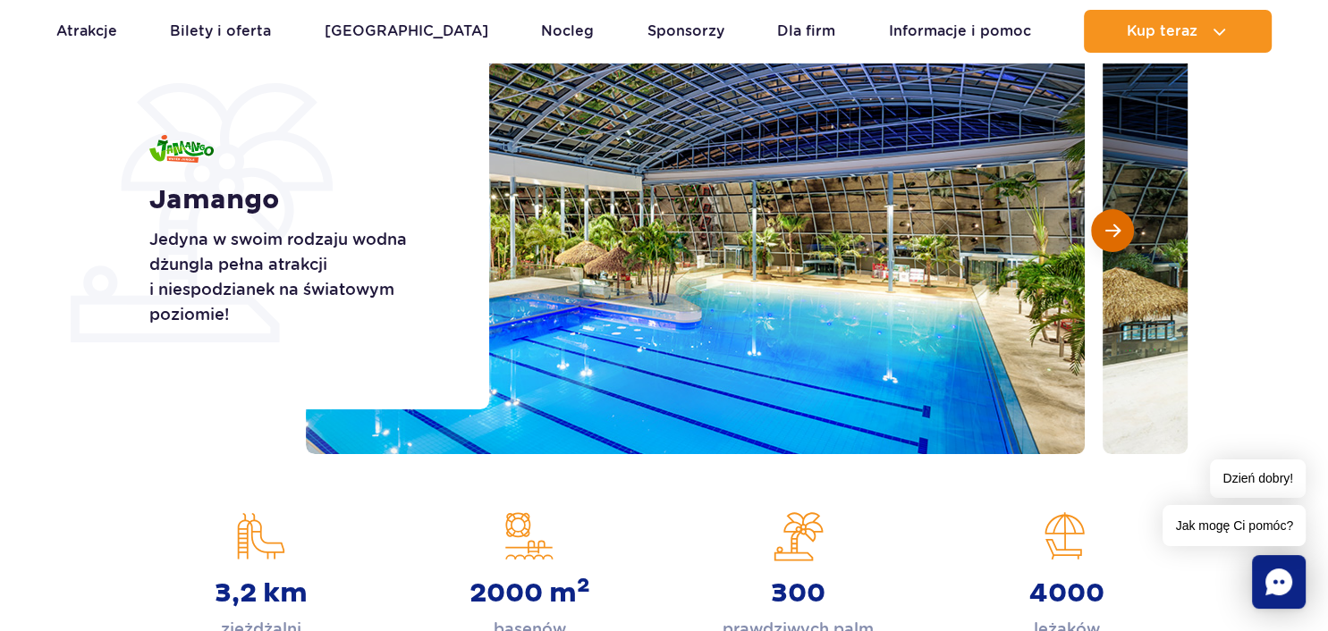
click at [1120, 233] on button "Następny slajd" at bounding box center [1112, 230] width 43 height 43
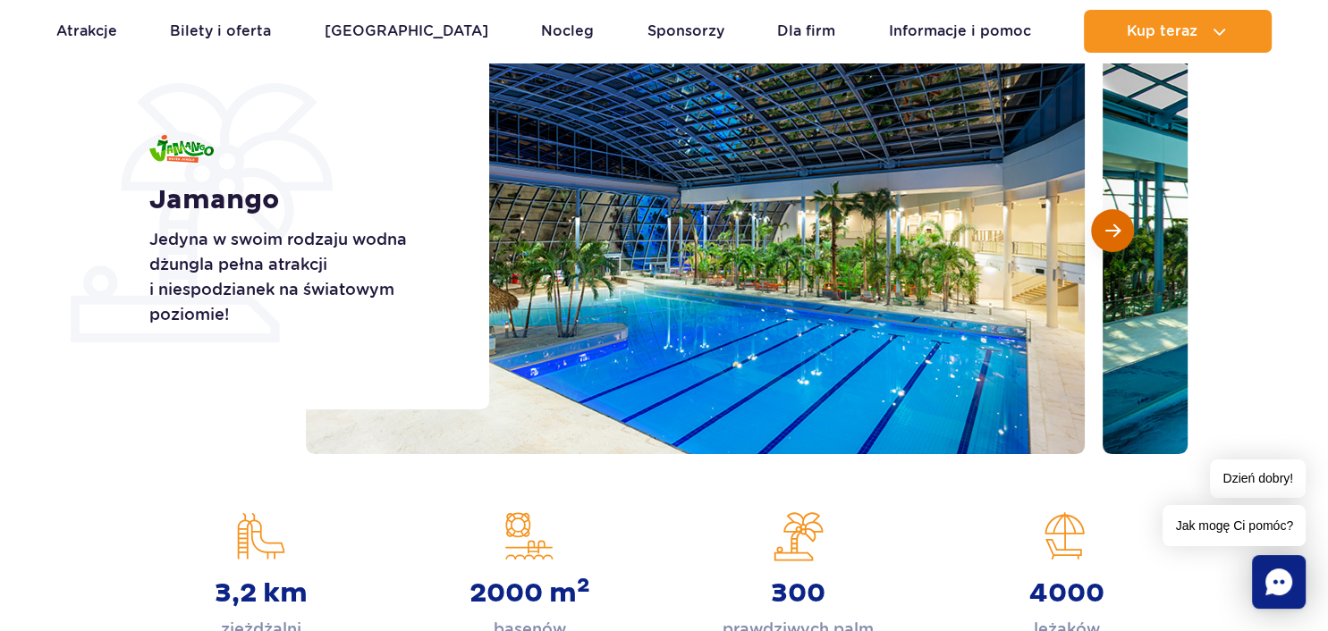
click at [1120, 233] on button "Następny slajd" at bounding box center [1112, 230] width 43 height 43
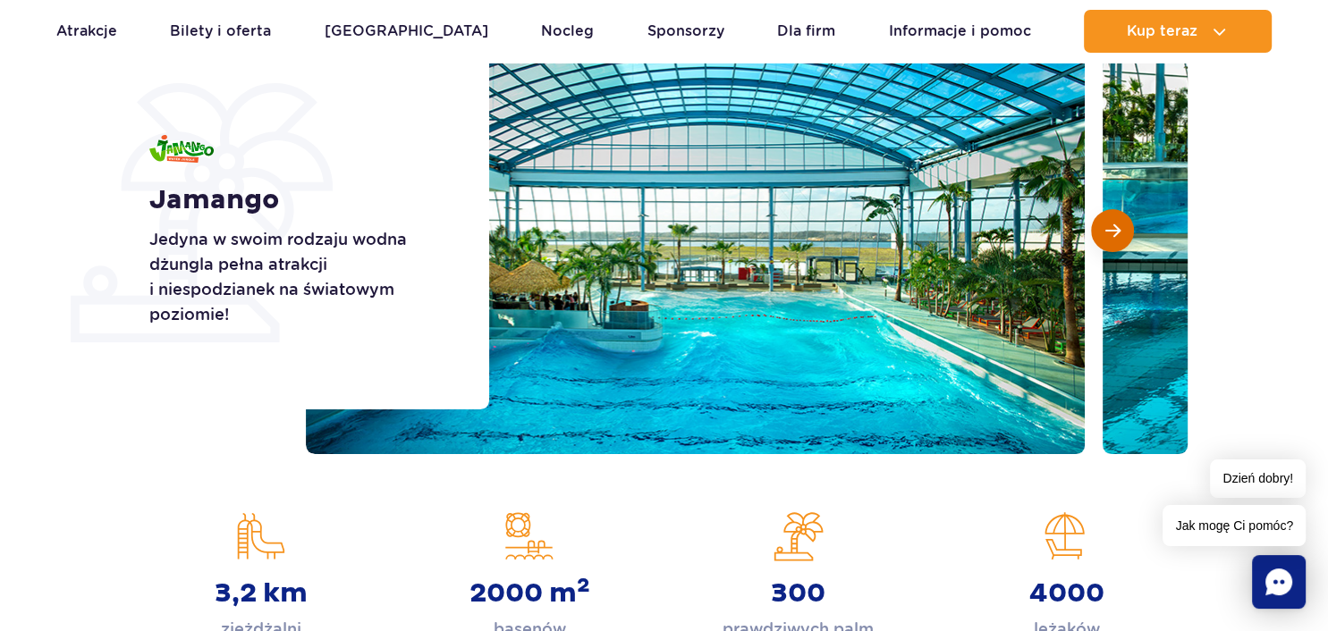
click at [1120, 233] on button "Następny slajd" at bounding box center [1112, 230] width 43 height 43
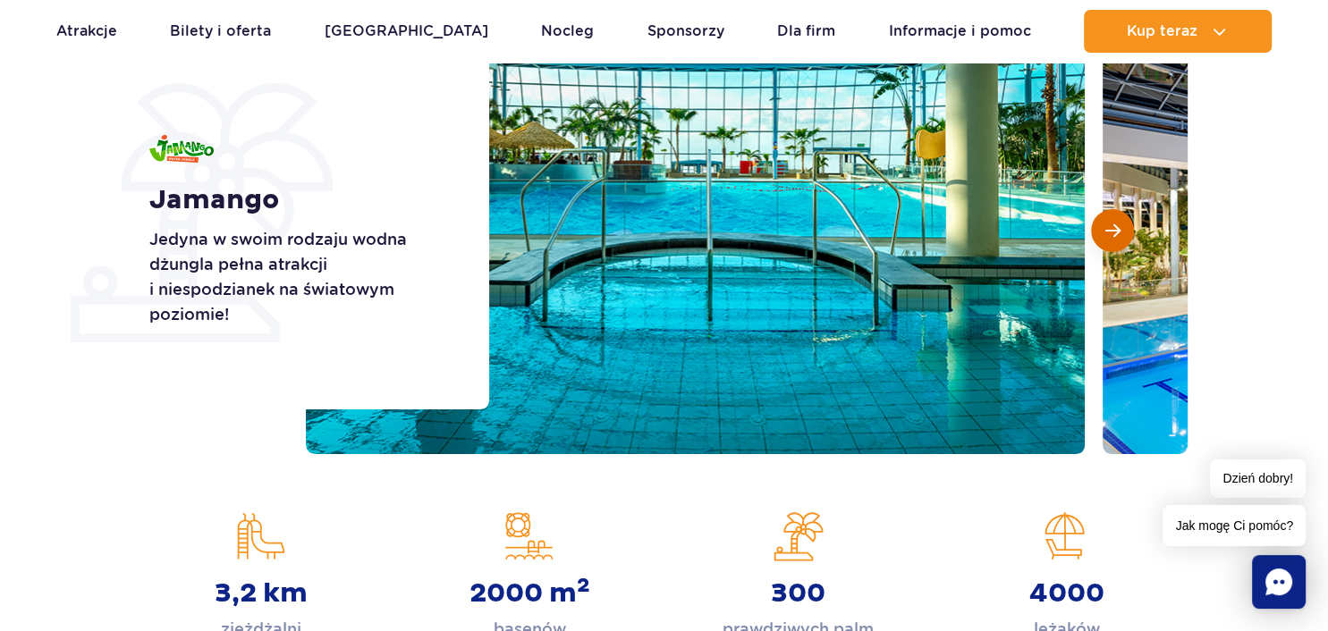
click at [1120, 233] on button "Następny slajd" at bounding box center [1112, 230] width 43 height 43
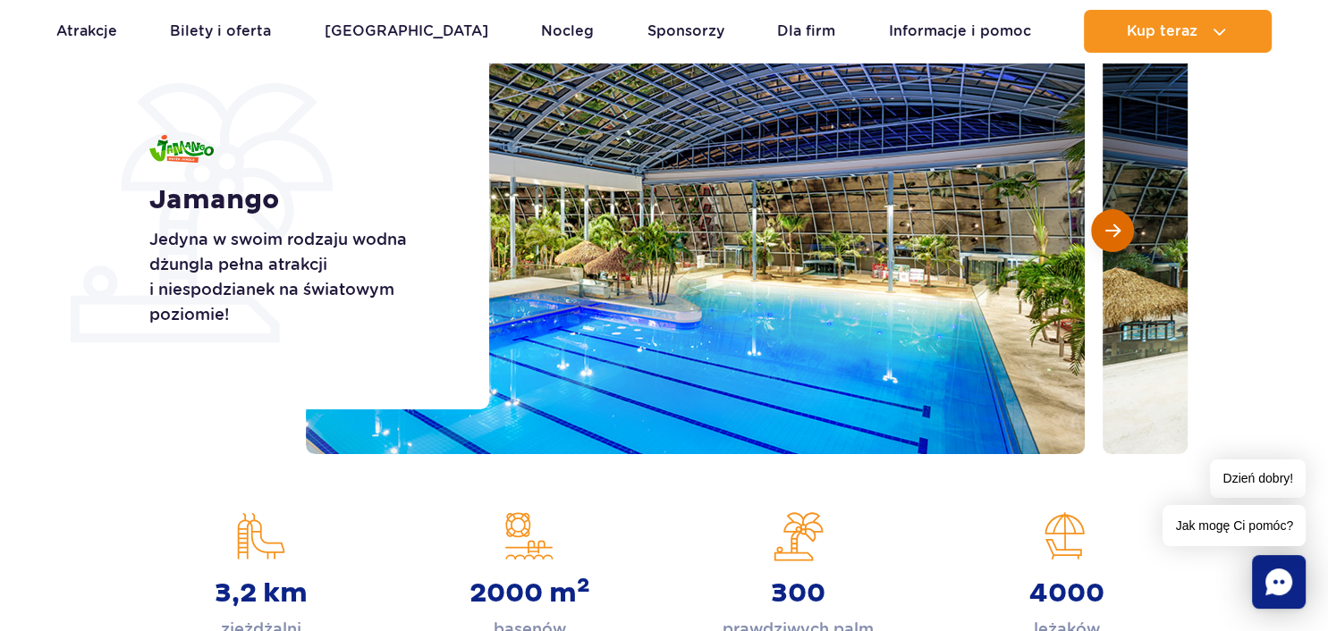
click at [1120, 233] on button "Następny slajd" at bounding box center [1112, 230] width 43 height 43
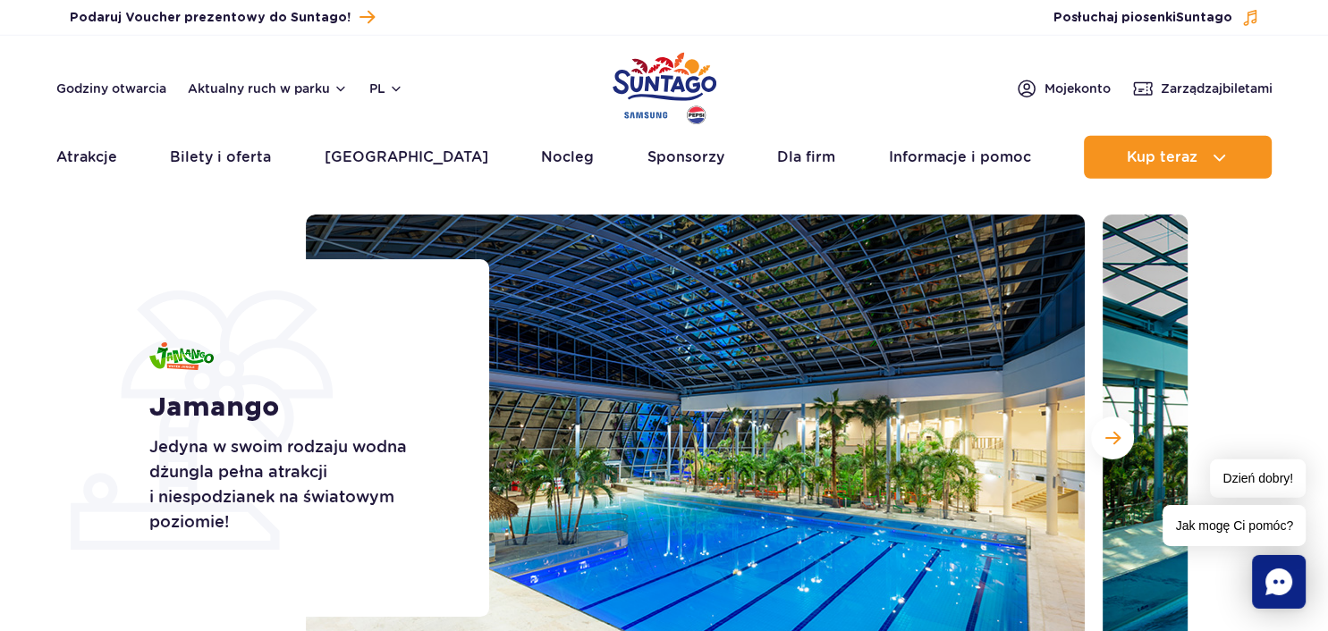
scroll to position [0, 0]
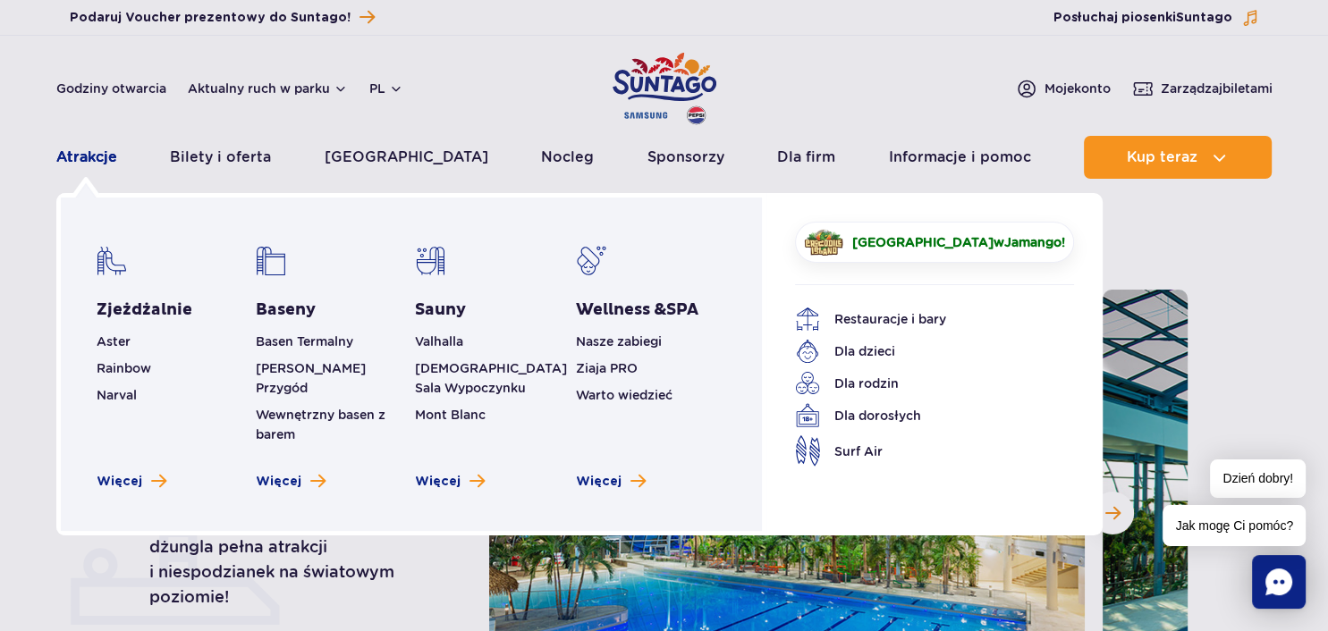
click at [85, 157] on link "Atrakcje" at bounding box center [86, 157] width 61 height 43
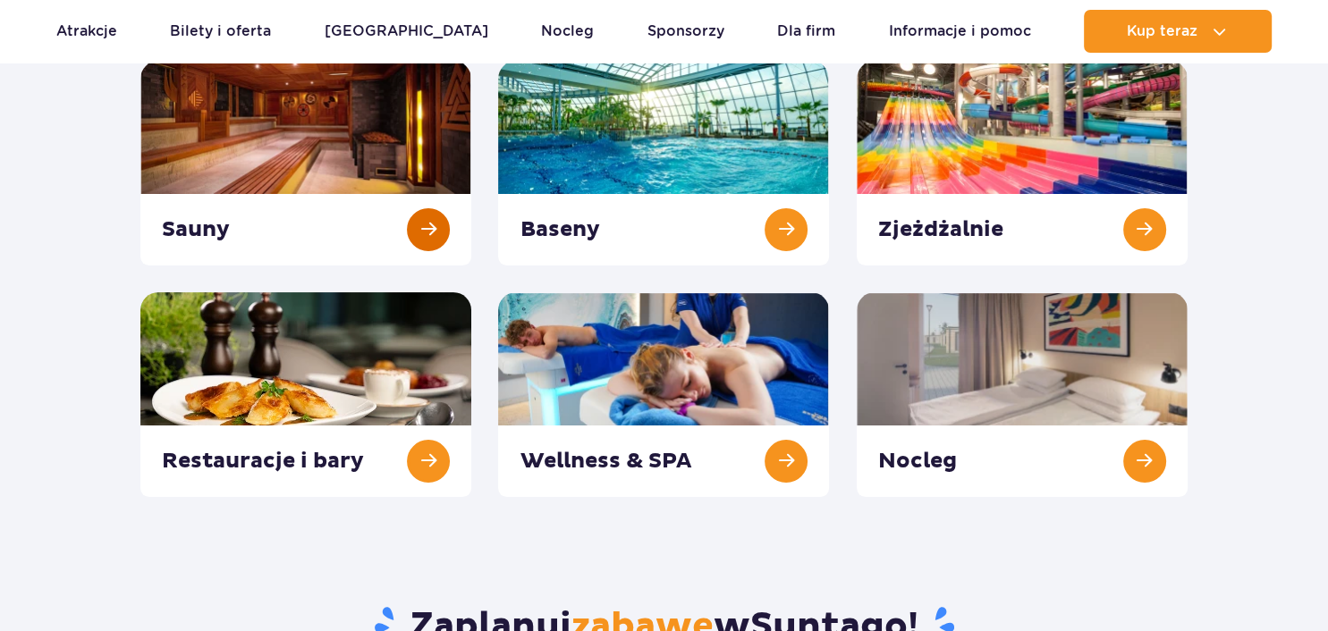
scroll to position [283, 0]
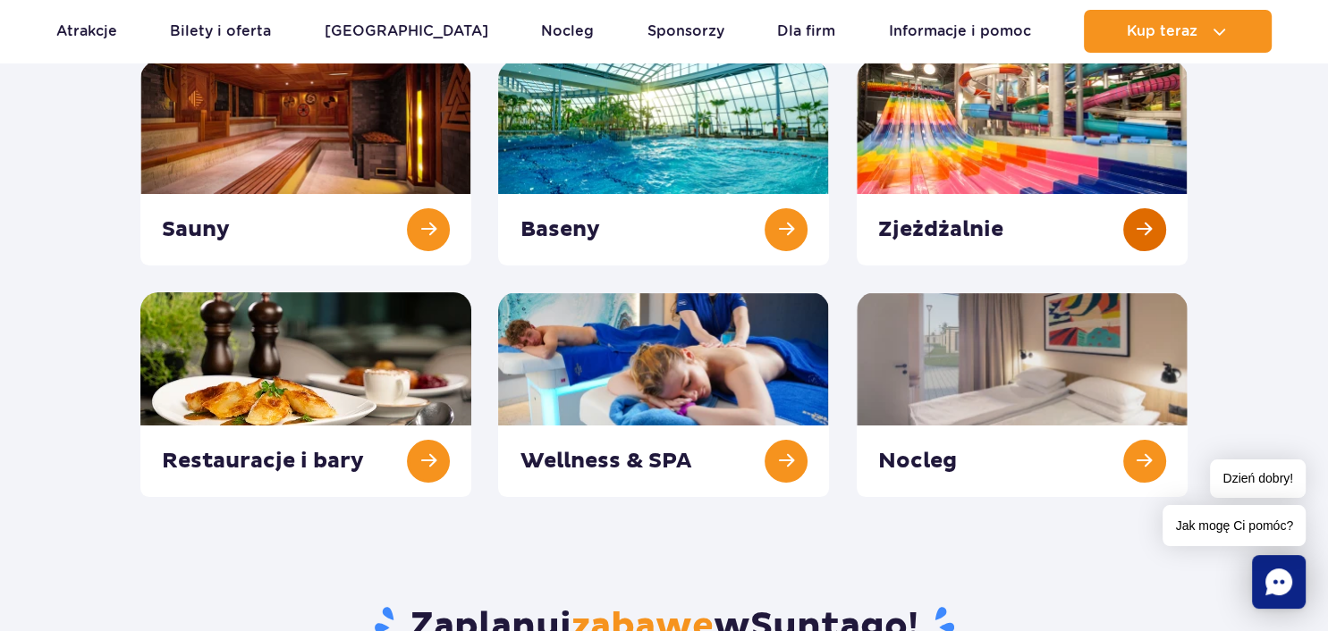
click at [1010, 139] on link at bounding box center [1022, 163] width 331 height 205
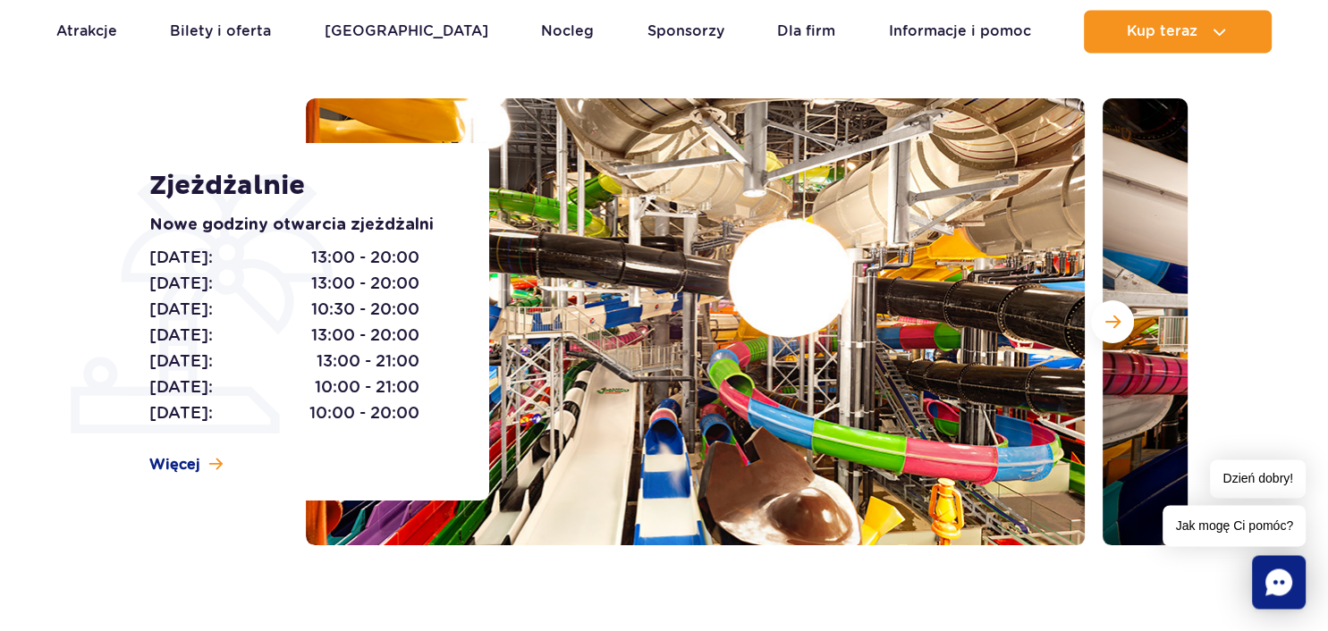
scroll to position [189, 0]
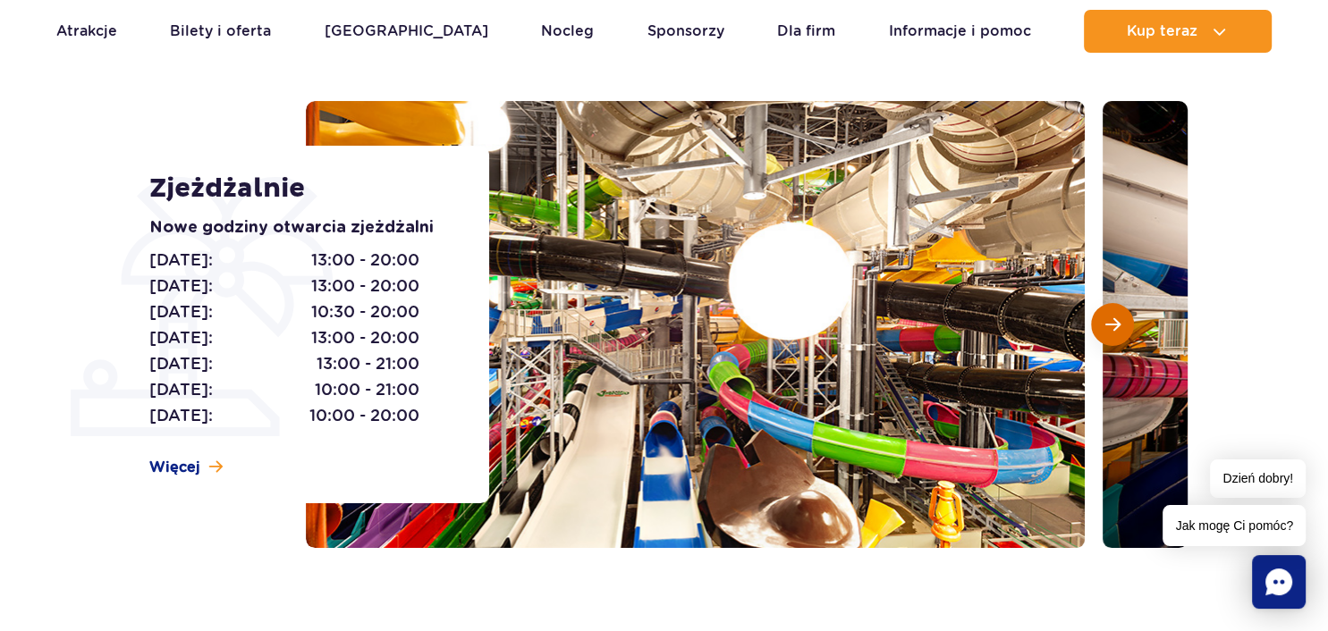
click at [1118, 327] on span "Następny slajd" at bounding box center [1112, 325] width 15 height 16
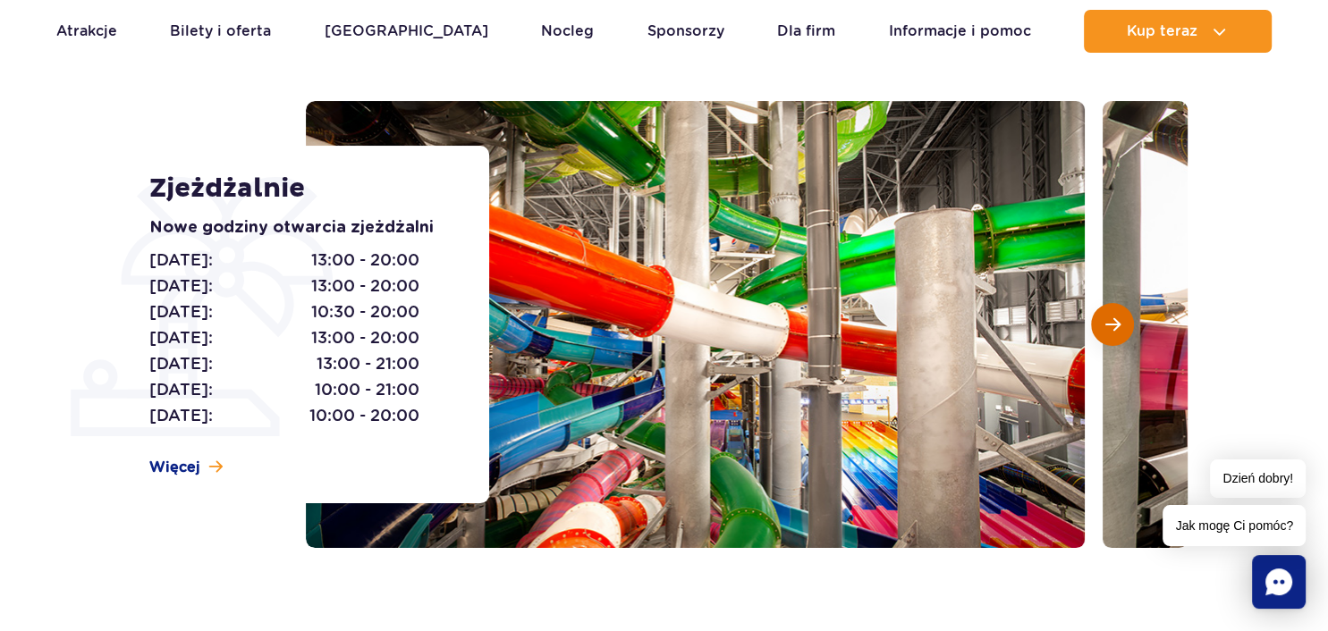
click at [1118, 327] on span "Następny slajd" at bounding box center [1112, 325] width 15 height 16
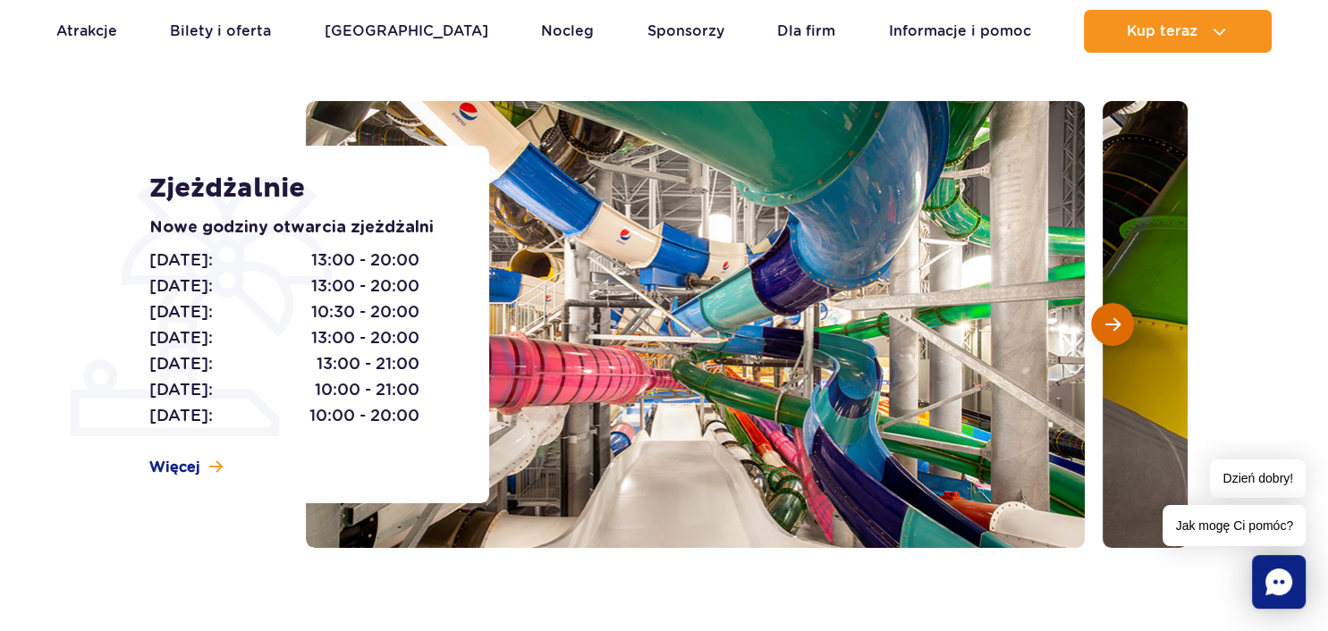
click at [1118, 327] on span "Następny slajd" at bounding box center [1112, 325] width 15 height 16
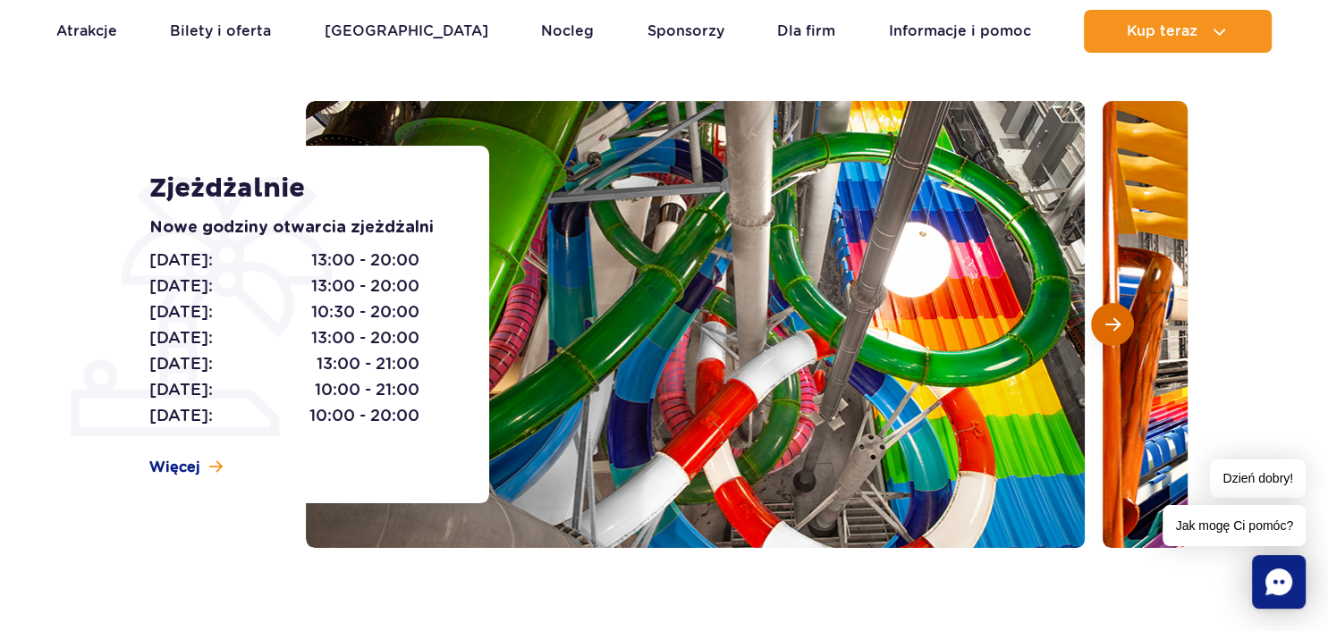
click at [1118, 327] on span "Następny slajd" at bounding box center [1112, 325] width 15 height 16
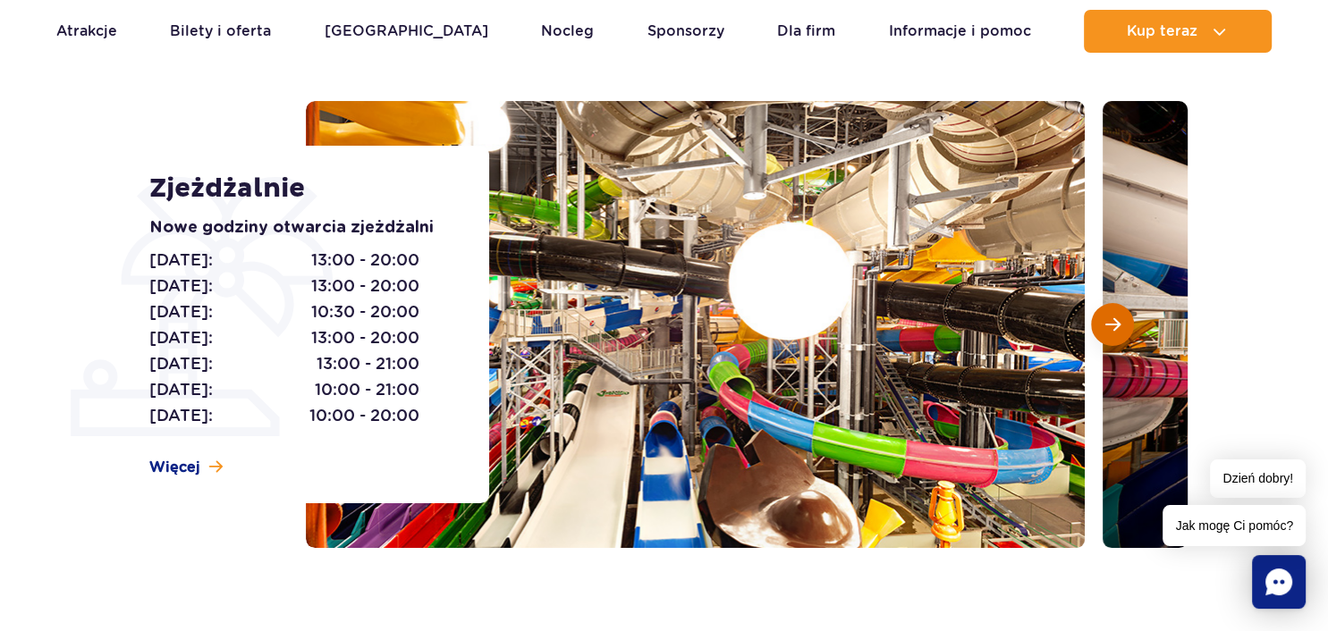
click at [1118, 327] on span "Następny slajd" at bounding box center [1112, 325] width 15 height 16
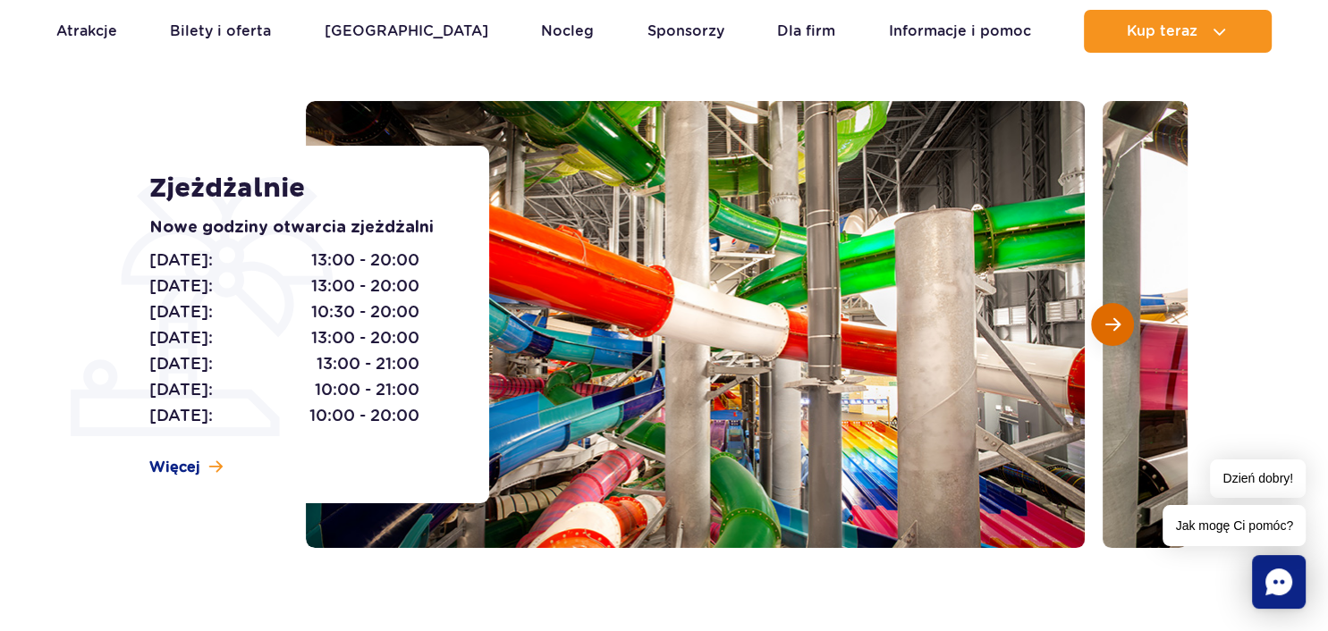
click at [1118, 327] on span "Następny slajd" at bounding box center [1112, 325] width 15 height 16
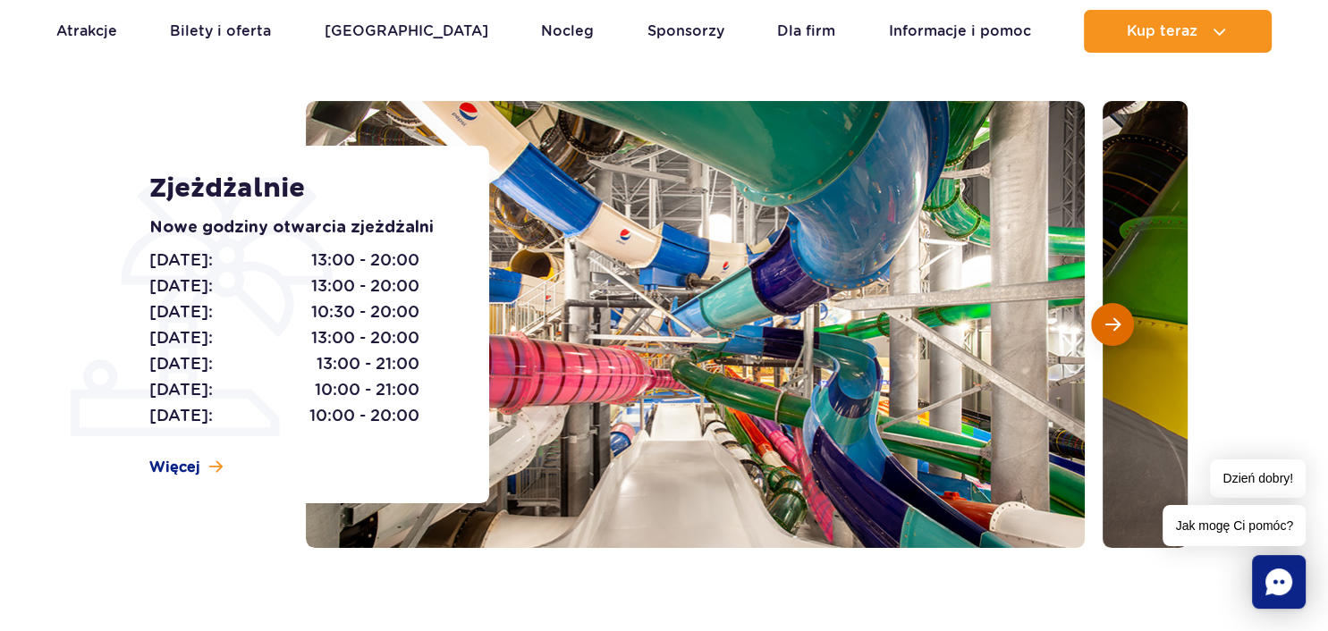
click at [1118, 327] on span "Następny slajd" at bounding box center [1112, 325] width 15 height 16
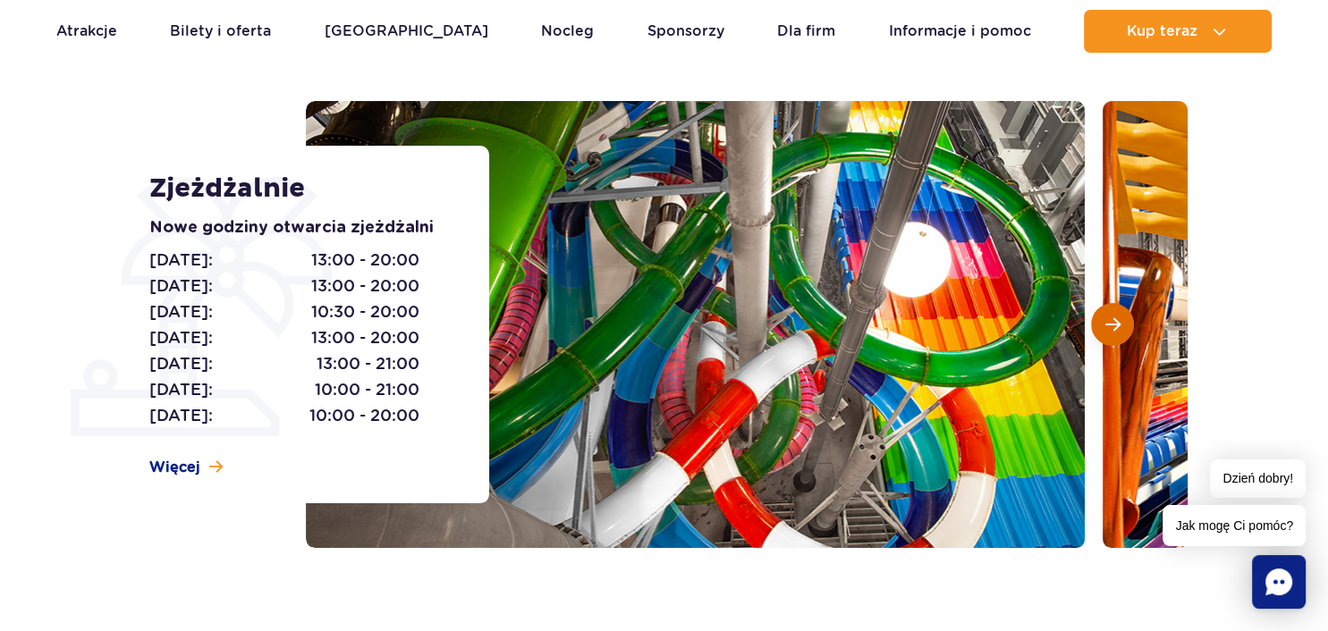
click at [1118, 327] on span "Następny slajd" at bounding box center [1112, 325] width 15 height 16
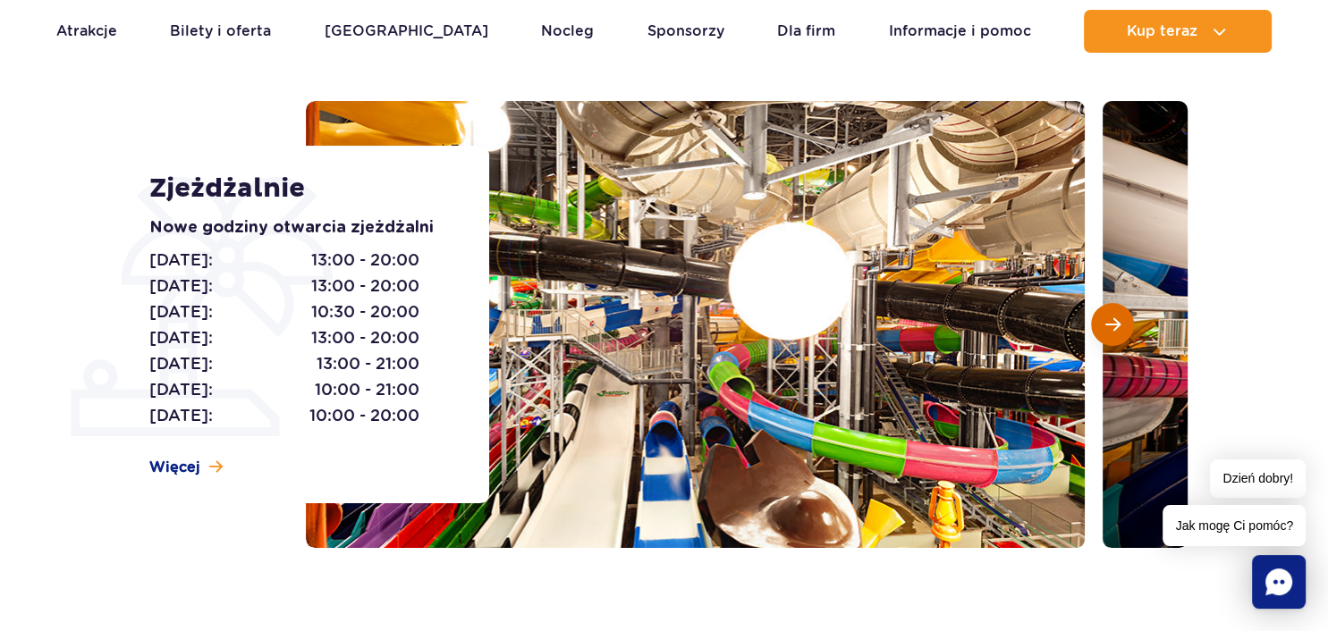
click at [1118, 327] on span "Następny slajd" at bounding box center [1112, 325] width 15 height 16
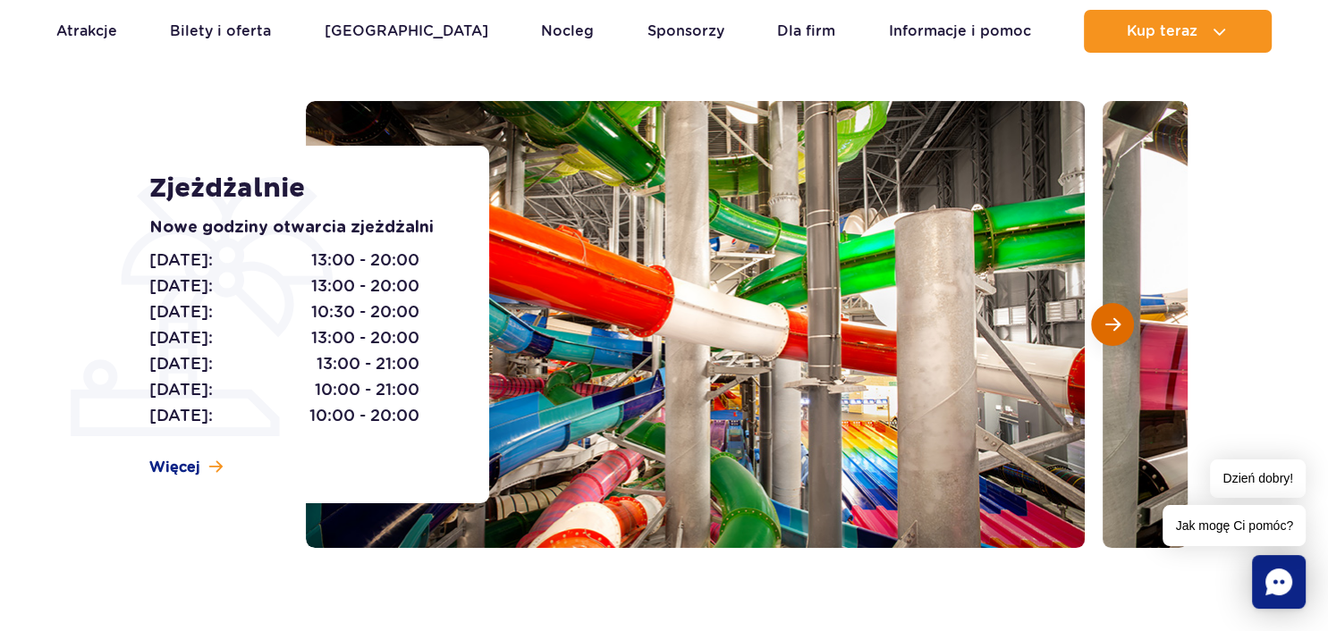
click at [1118, 327] on span "Następny slajd" at bounding box center [1112, 325] width 15 height 16
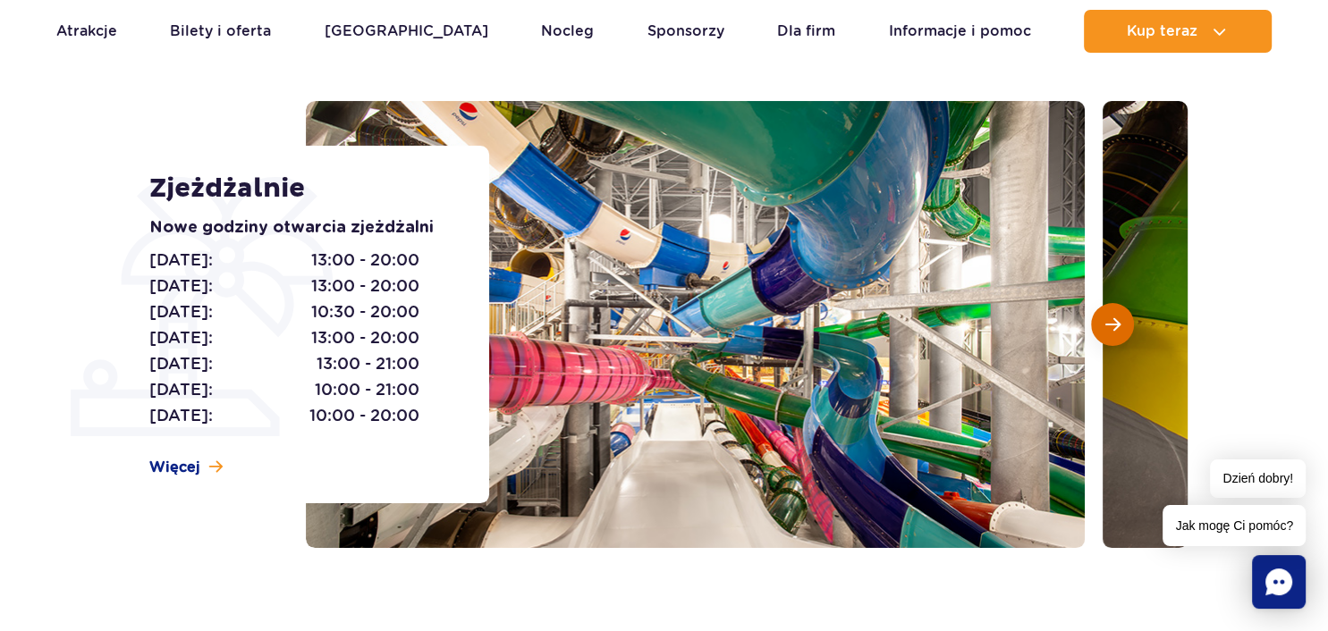
click at [1118, 327] on span "Następny slajd" at bounding box center [1112, 325] width 15 height 16
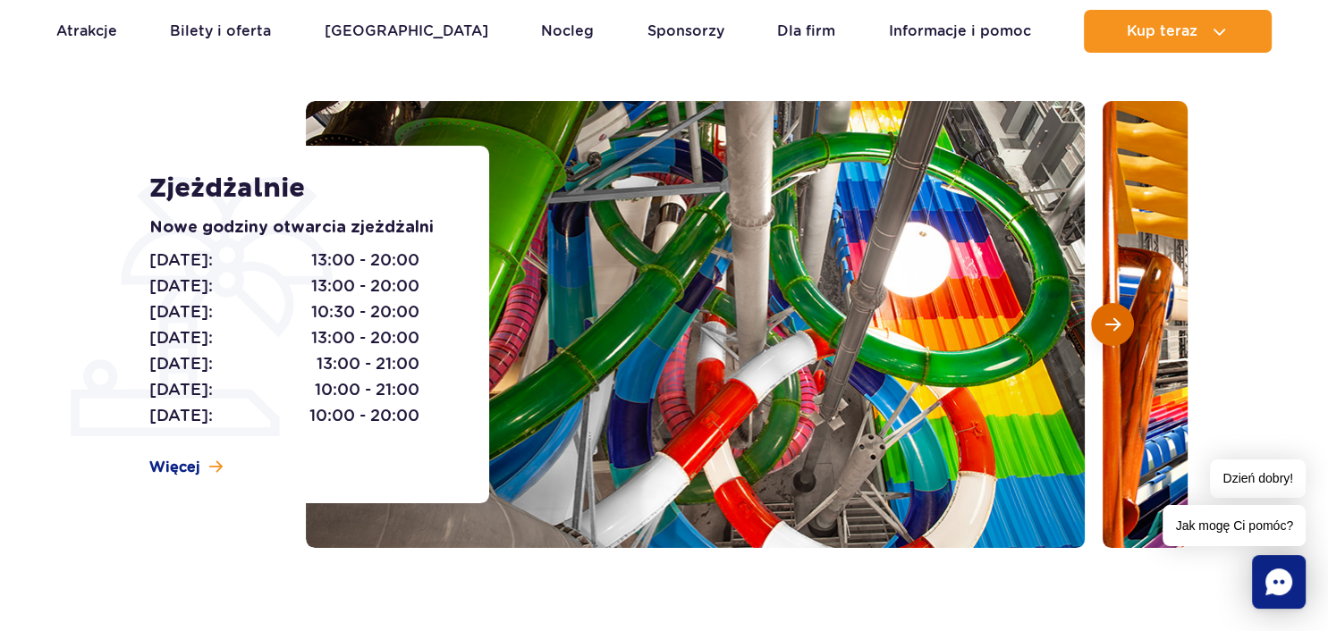
click at [1118, 327] on span "Następny slajd" at bounding box center [1112, 325] width 15 height 16
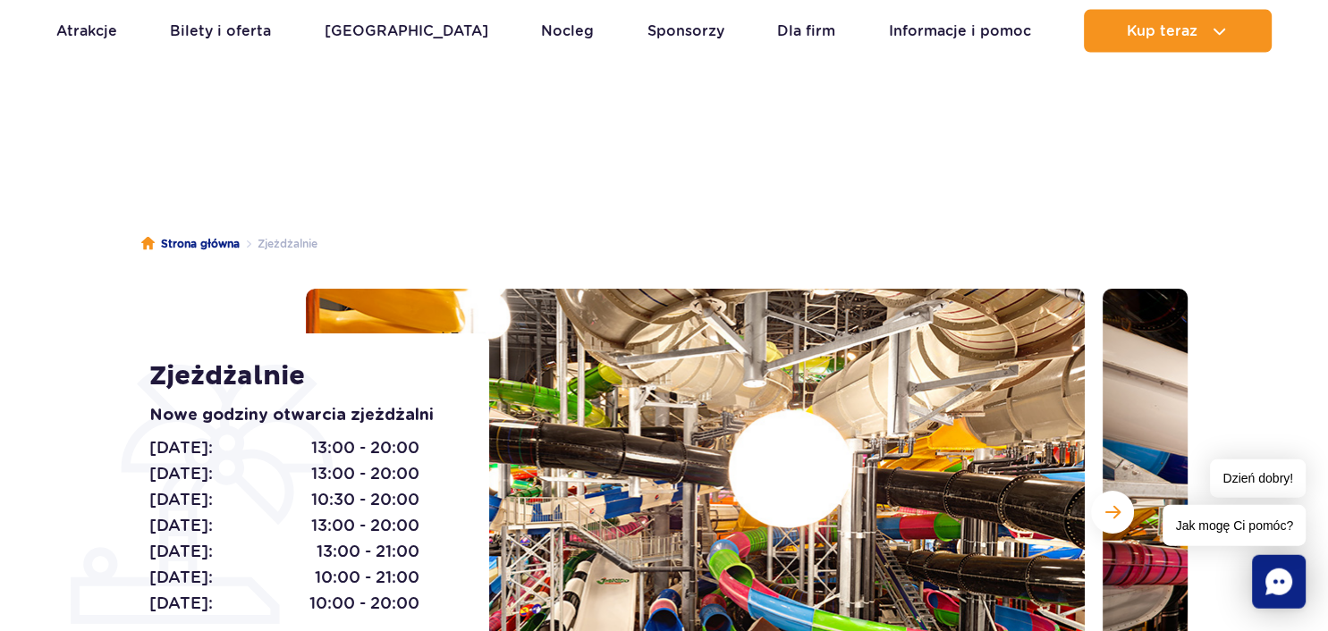
scroll to position [0, 0]
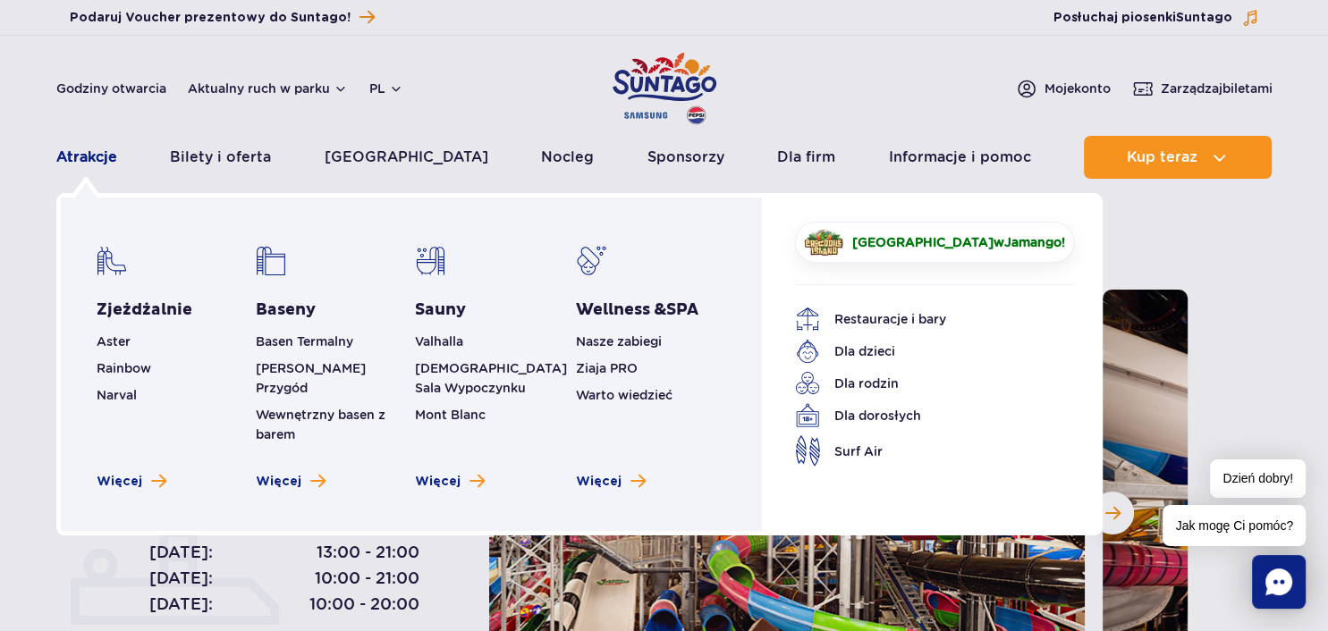
click at [91, 155] on link "Atrakcje" at bounding box center [86, 157] width 61 height 43
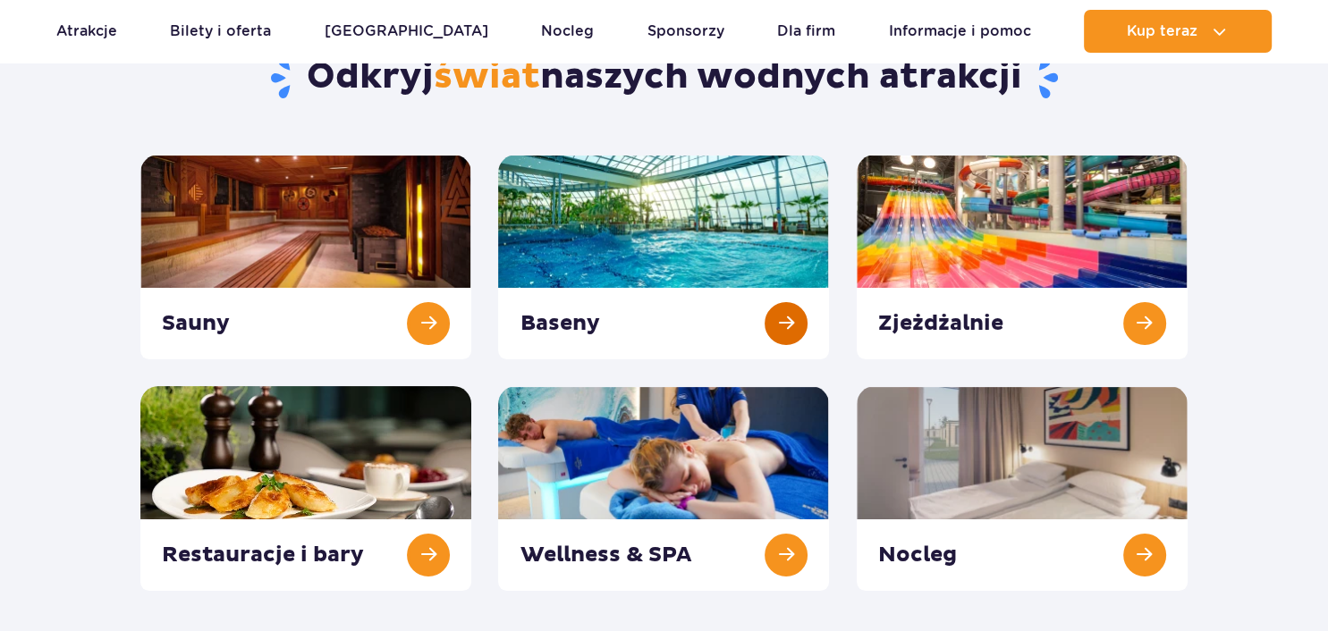
scroll to position [189, 0]
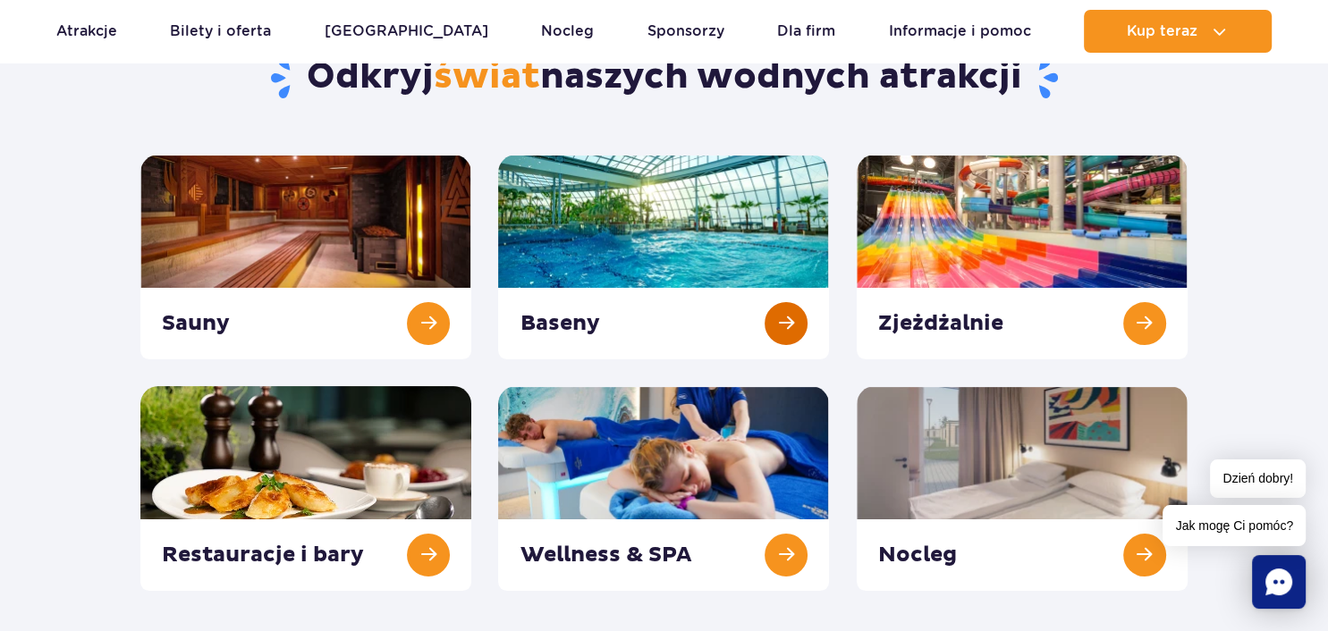
click at [605, 231] on link at bounding box center [663, 257] width 331 height 205
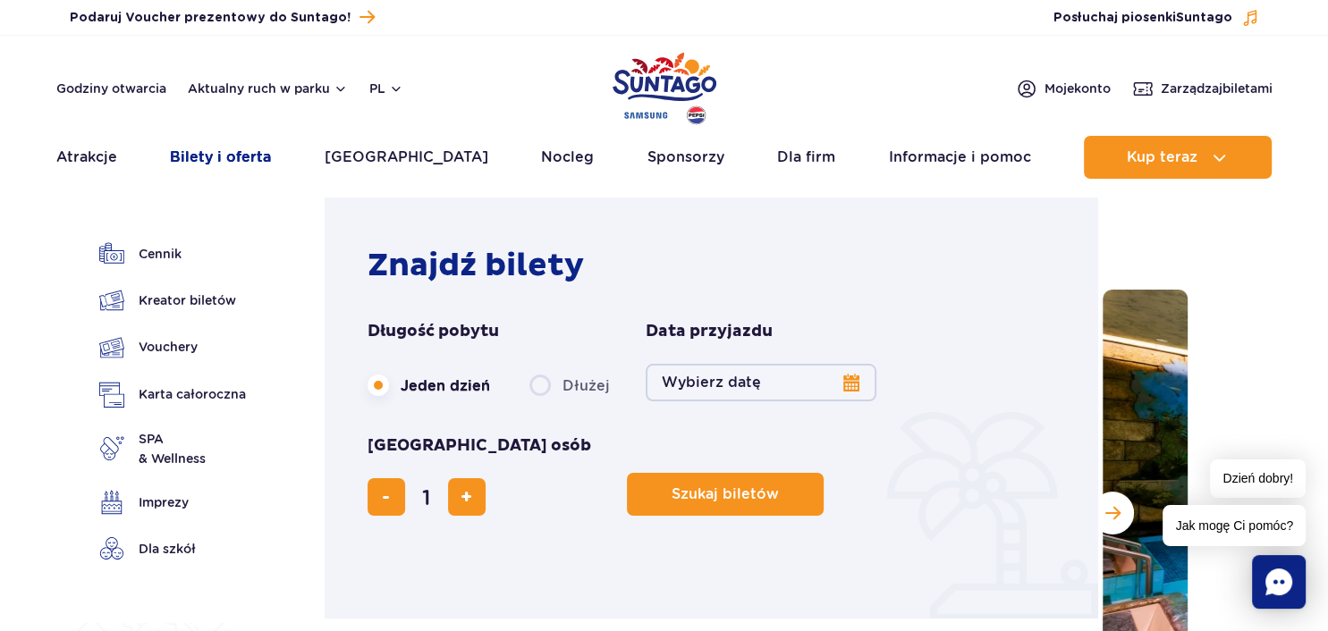
click at [220, 156] on link "Bilety i oferta" at bounding box center [220, 157] width 101 height 43
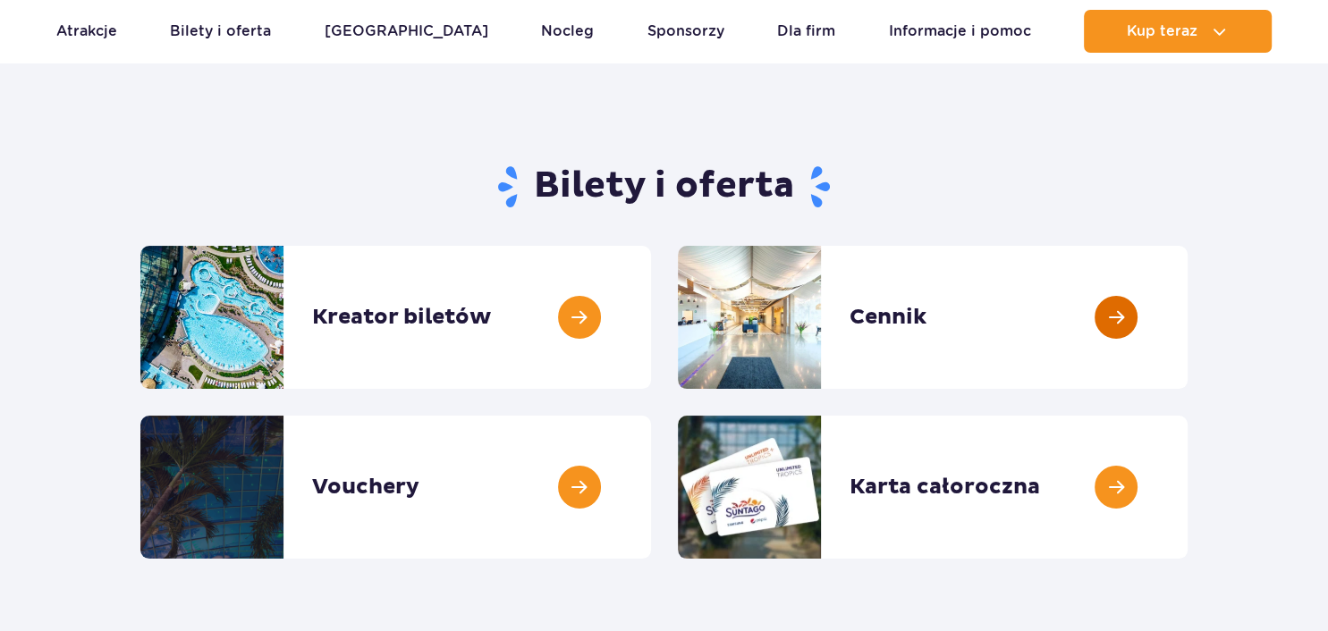
scroll to position [94, 0]
click at [1188, 331] on link at bounding box center [1188, 317] width 0 height 143
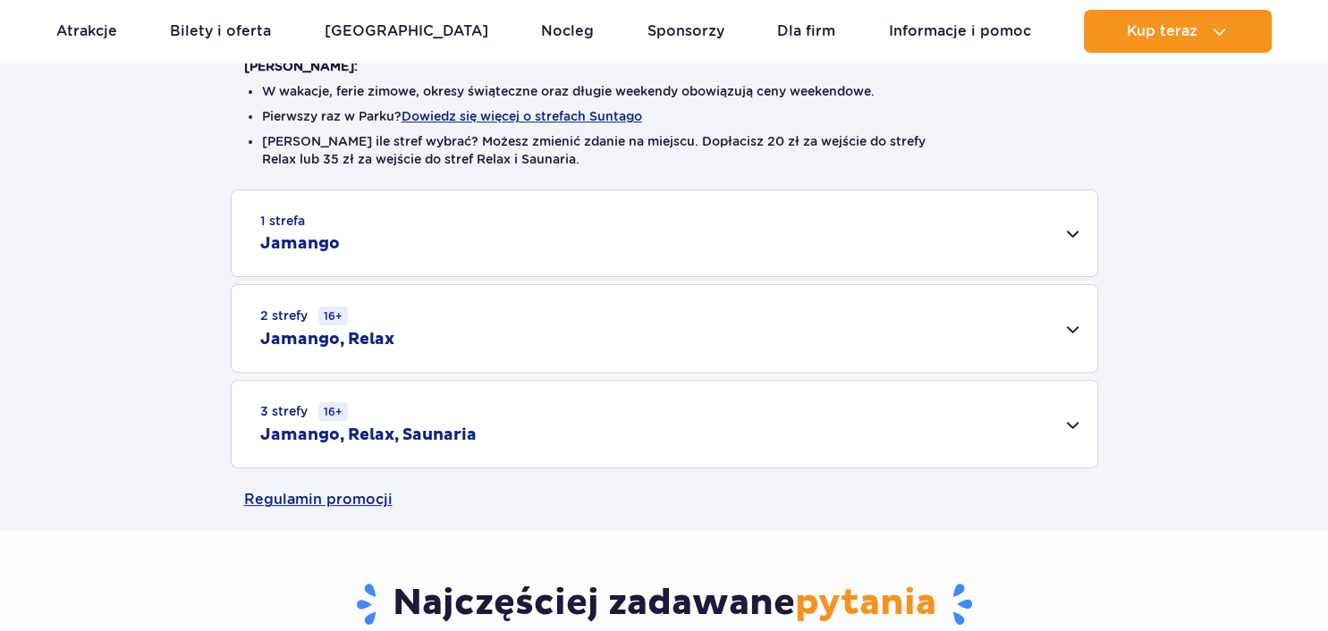
scroll to position [472, 0]
click at [1070, 238] on div "1 strefa Jamango" at bounding box center [665, 233] width 866 height 86
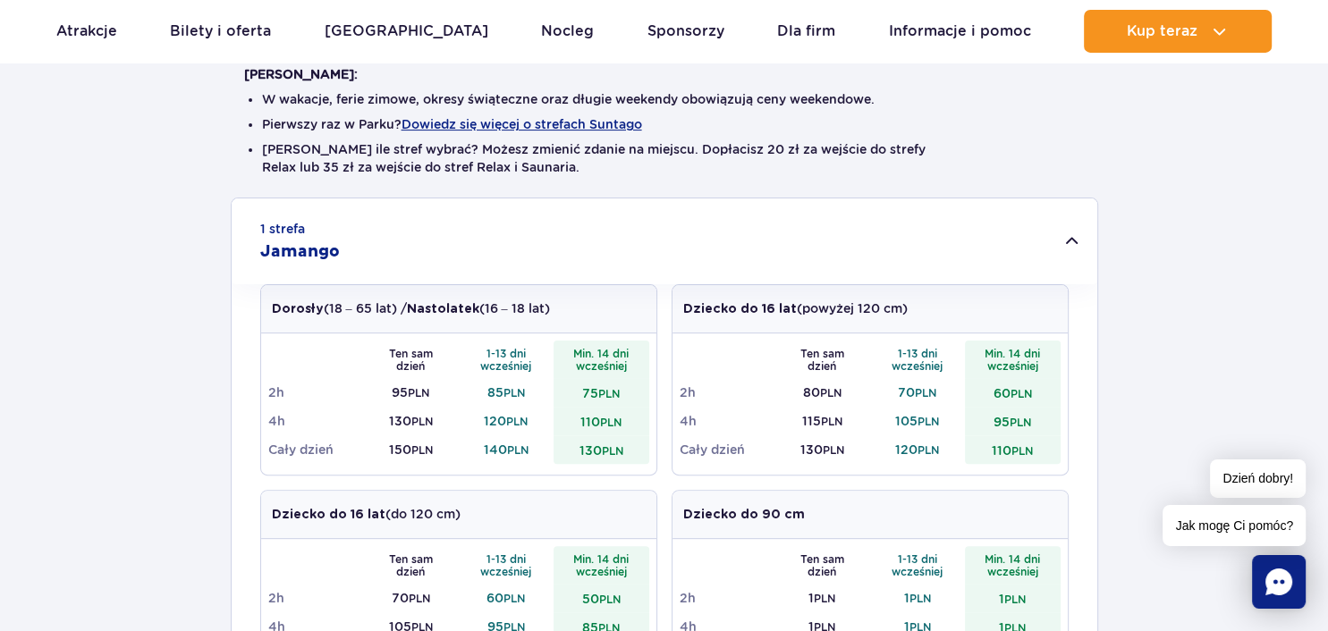
scroll to position [0, 0]
